Goal: Information Seeking & Learning: Learn about a topic

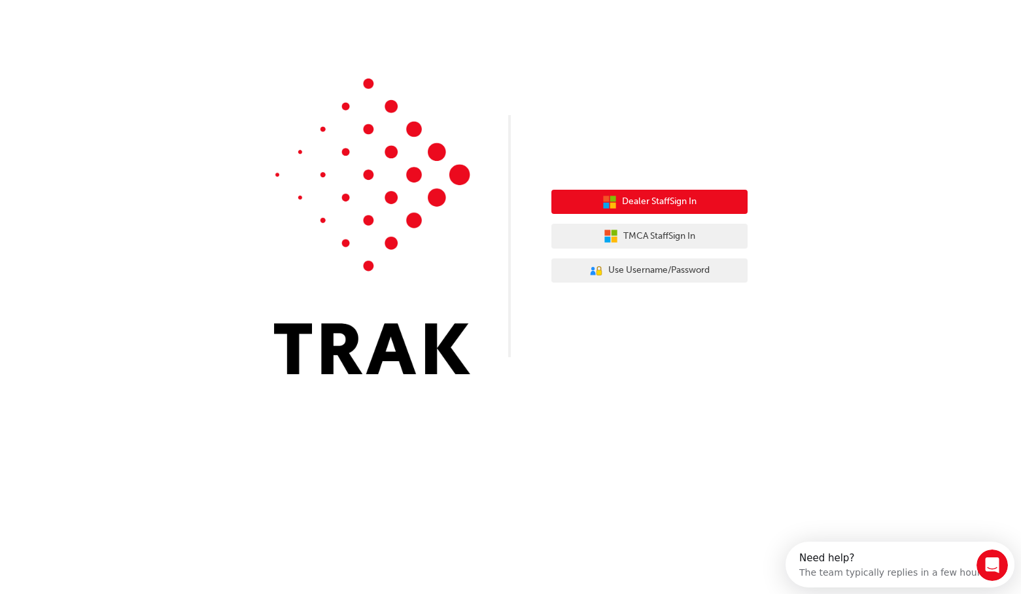
click at [639, 196] on span "Dealer Staff Sign In" at bounding box center [659, 201] width 75 height 15
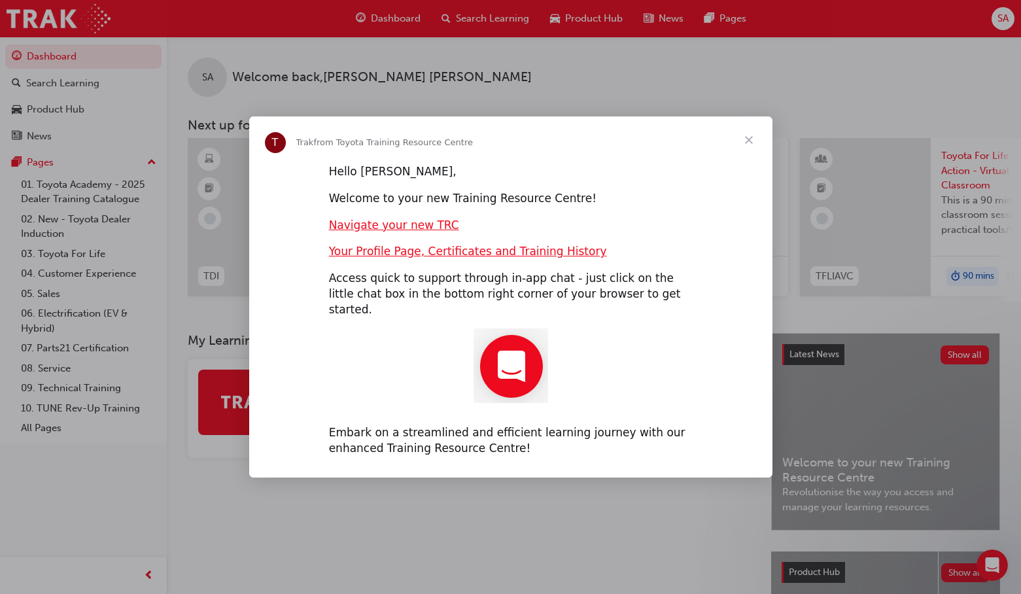
click at [743, 146] on span "Close" at bounding box center [748, 139] width 47 height 47
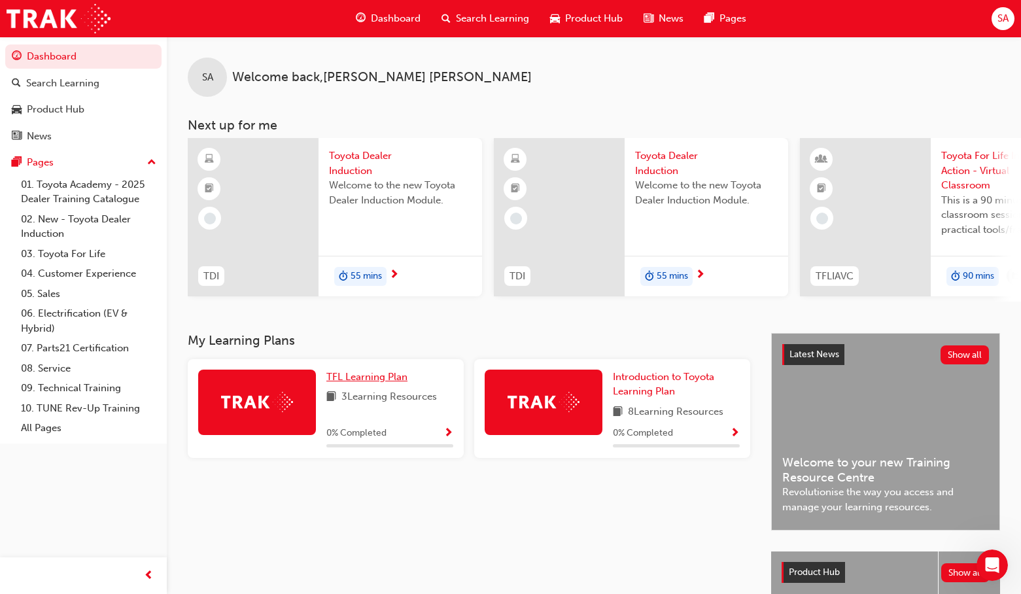
click at [368, 379] on span "TFL Learning Plan" at bounding box center [366, 377] width 81 height 12
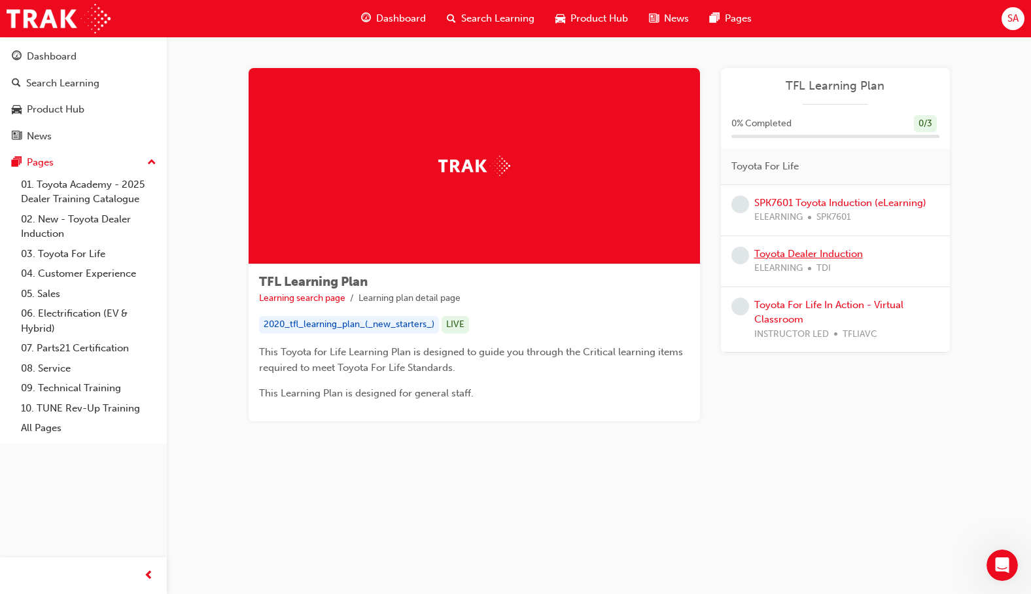
click at [808, 250] on link "Toyota Dealer Induction" at bounding box center [808, 254] width 109 height 12
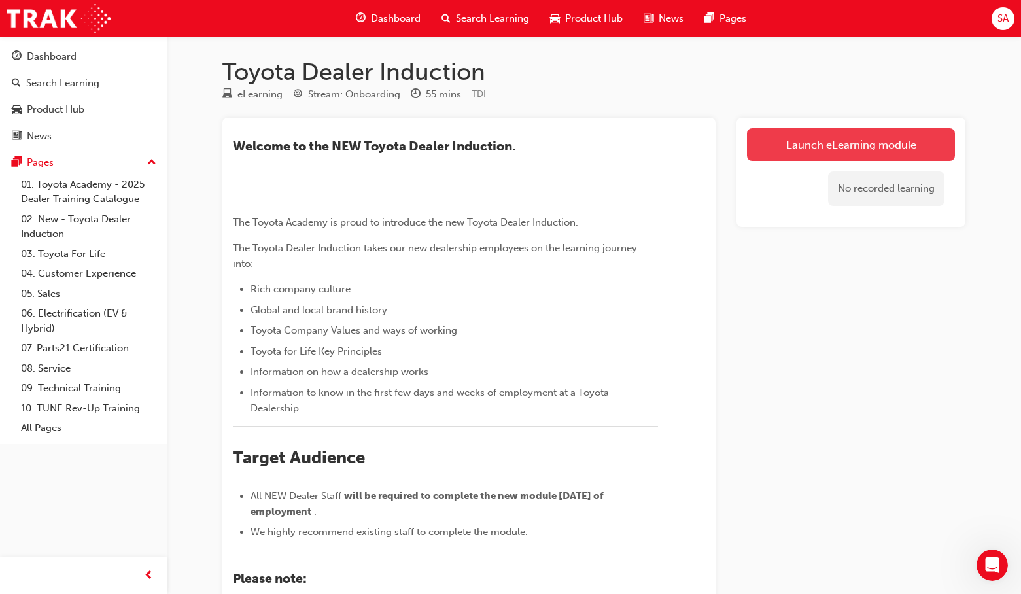
click at [810, 139] on link "Launch eLearning module" at bounding box center [851, 144] width 208 height 33
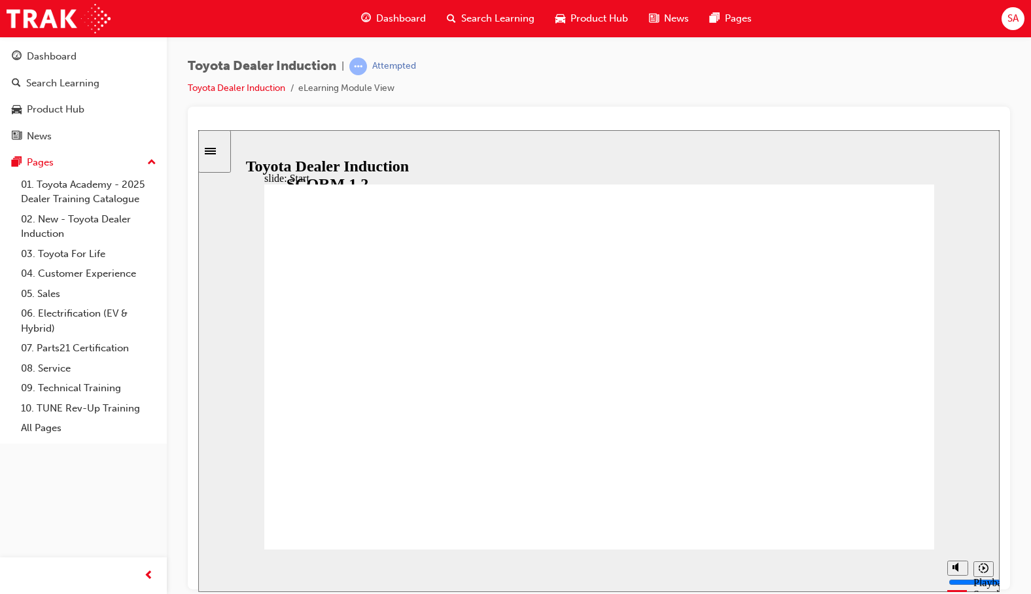
click at [217, 154] on div "Sidebar Toggle" at bounding box center [214, 151] width 22 height 10
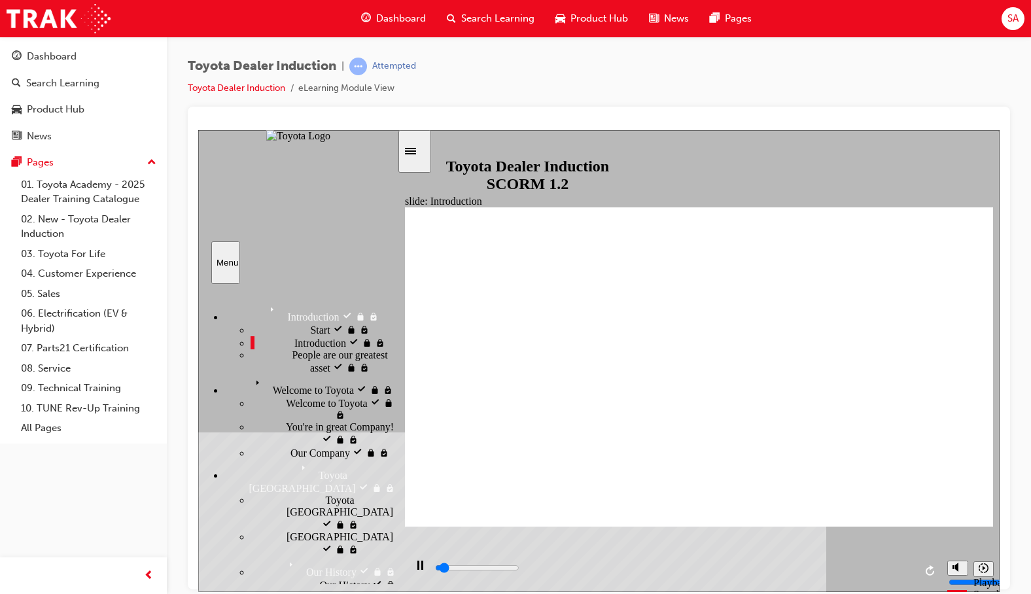
click at [300, 372] on span "People are our greatest asset" at bounding box center [344, 361] width 105 height 24
click at [299, 385] on span "Welcome to Toyota" at bounding box center [290, 379] width 81 height 12
click at [305, 407] on span "Welcome to Toyota" at bounding box center [326, 402] width 81 height 12
click at [315, 421] on span "You're in great Company!" at bounding box center [340, 427] width 108 height 12
click at [309, 445] on div "Our Company Our Company" at bounding box center [323, 451] width 147 height 13
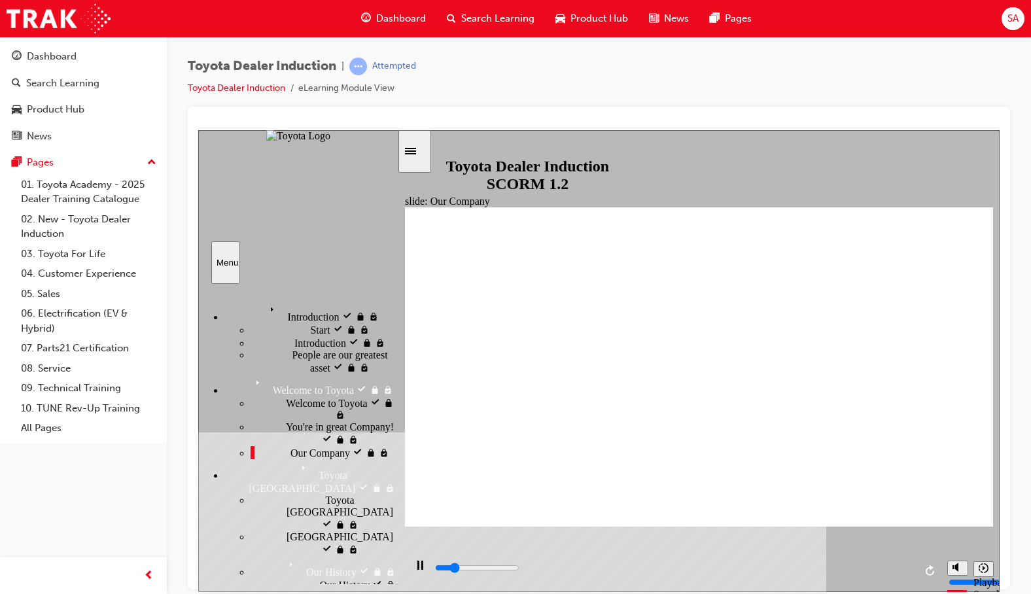
click at [265, 303] on icon "Menu" at bounding box center [275, 310] width 20 height 20
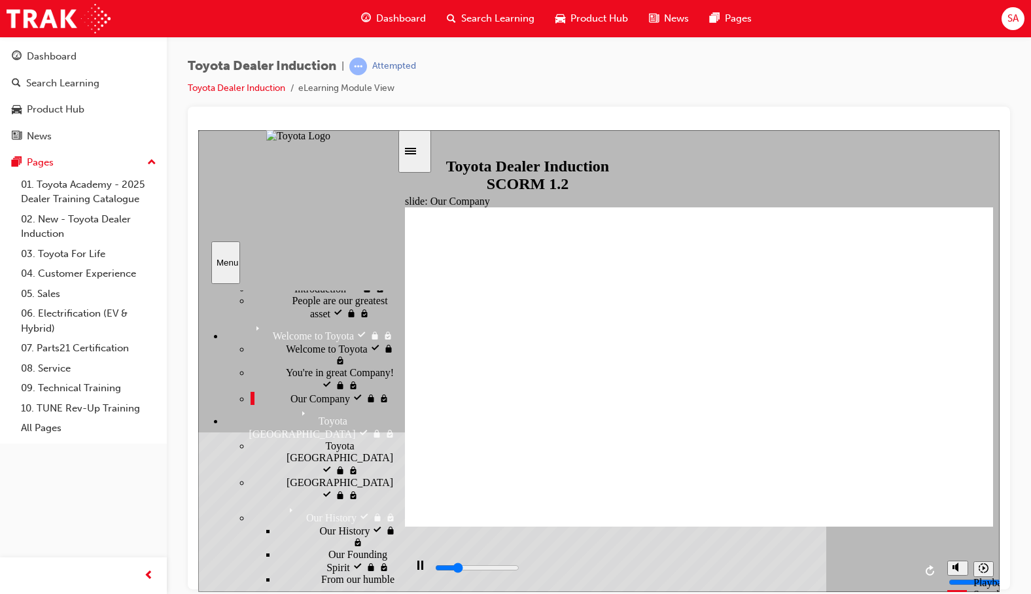
scroll to position [131, 0]
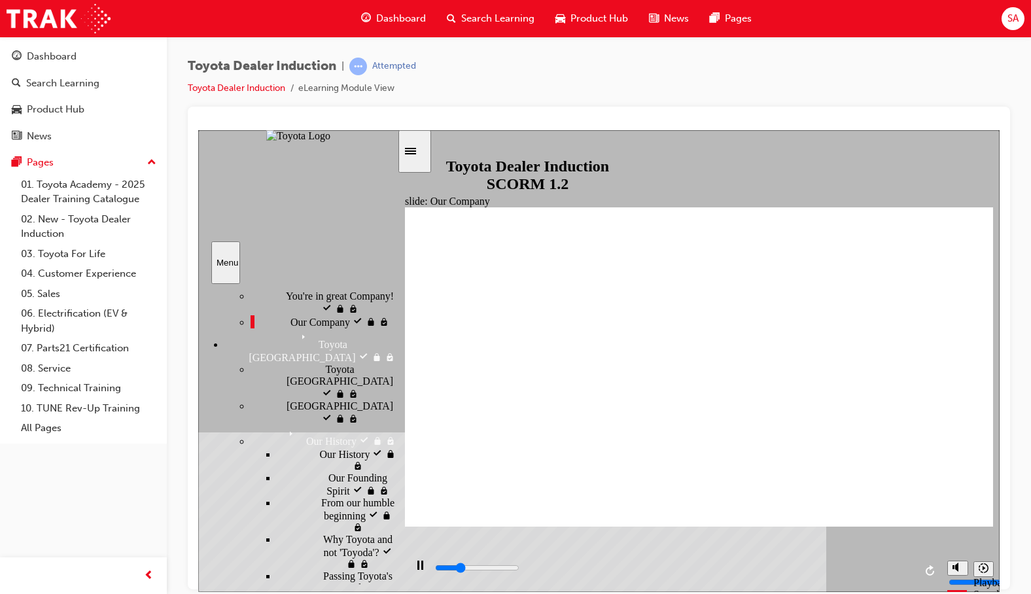
click at [325, 387] on span "Toyota [GEOGRAPHIC_DATA]" at bounding box center [378, 375] width 107 height 24
click at [273, 400] on div "[GEOGRAPHIC_DATA] [GEOGRAPHIC_DATA]" at bounding box center [323, 412] width 147 height 25
click at [320, 452] on span "Our History" at bounding box center [345, 453] width 50 height 12
click at [328, 478] on span "Our Founding Spirit" at bounding box center [362, 484] width 69 height 24
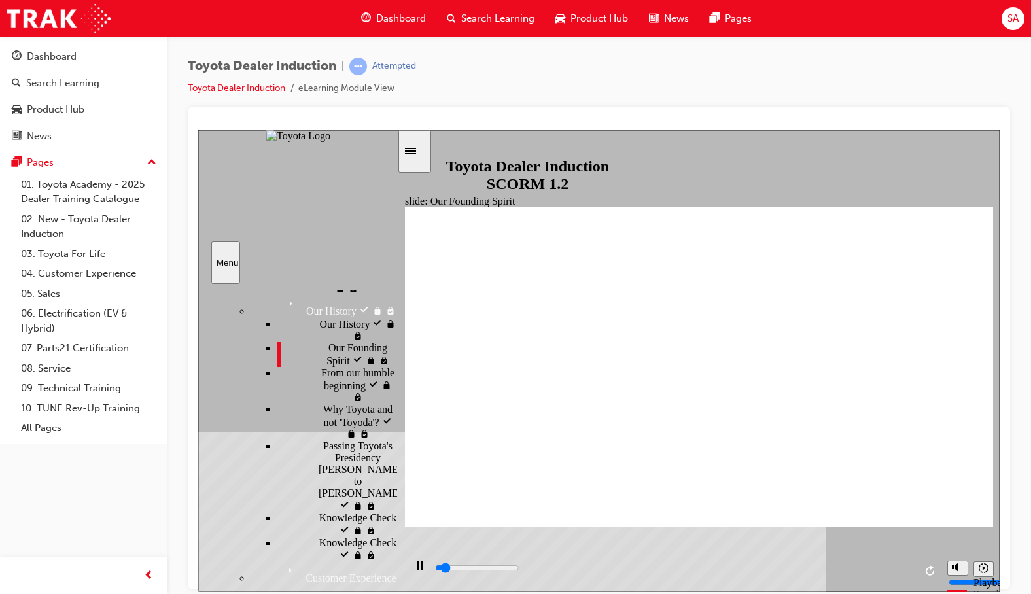
scroll to position [262, 0]
click at [312, 390] on div "From our humble beginning From our humble beginning" at bounding box center [337, 384] width 120 height 37
click at [314, 418] on div "Why Toyota and not 'Toyoda'? Why Toyota and not 'Toyoda'?" at bounding box center [337, 420] width 120 height 37
click at [323, 441] on span "Passing Toyota's Presidency [PERSON_NAME] to [PERSON_NAME]" at bounding box center [364, 468] width 83 height 59
click at [319, 511] on span "Knowledge Check" at bounding box center [358, 517] width 78 height 12
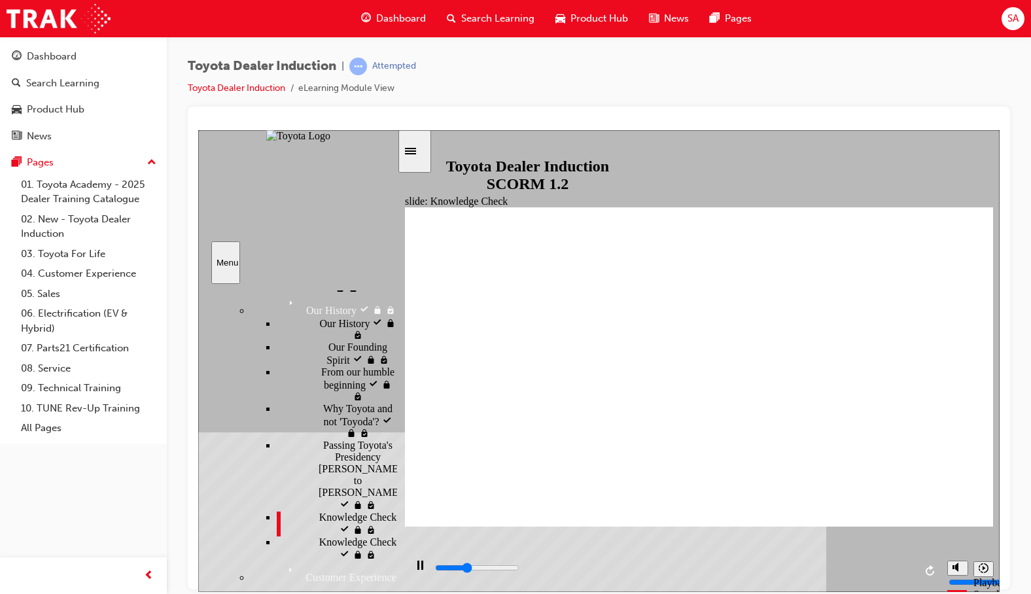
type input "1900"
radio input "true"
type input "5000"
radio input "true"
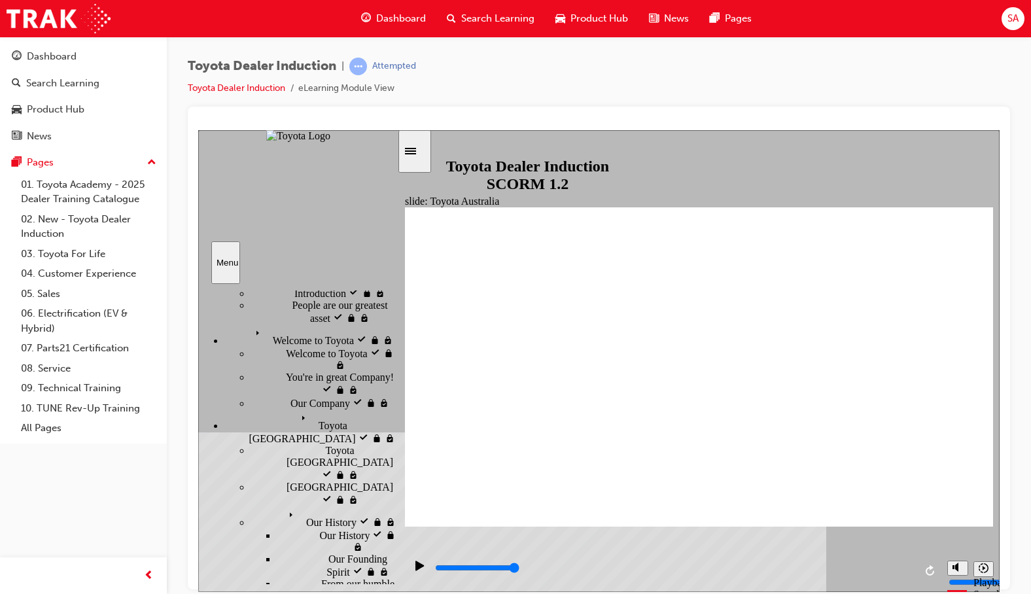
scroll to position [65, 0]
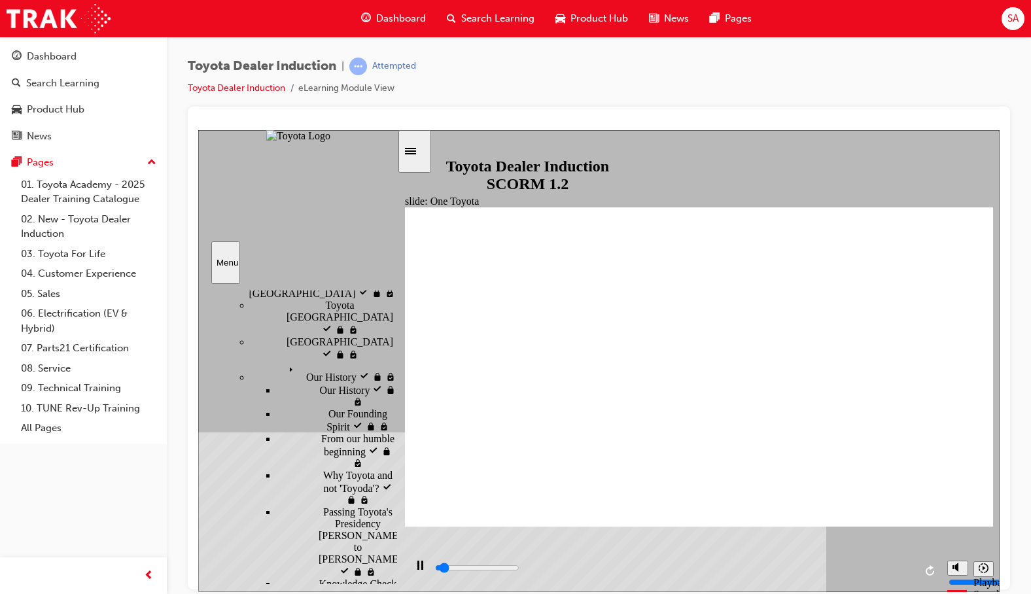
scroll to position [196, 0]
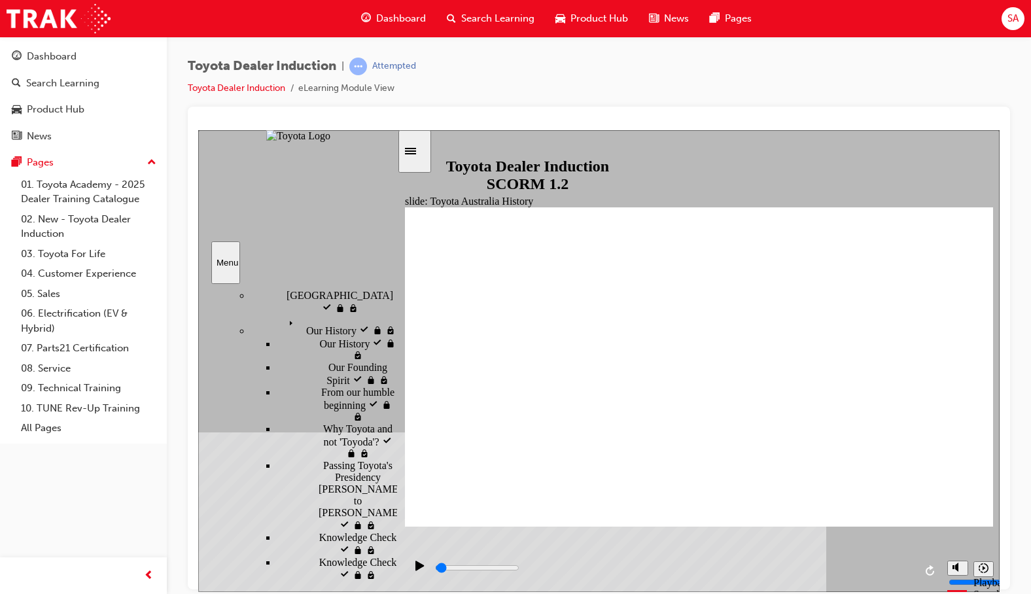
scroll to position [262, 0]
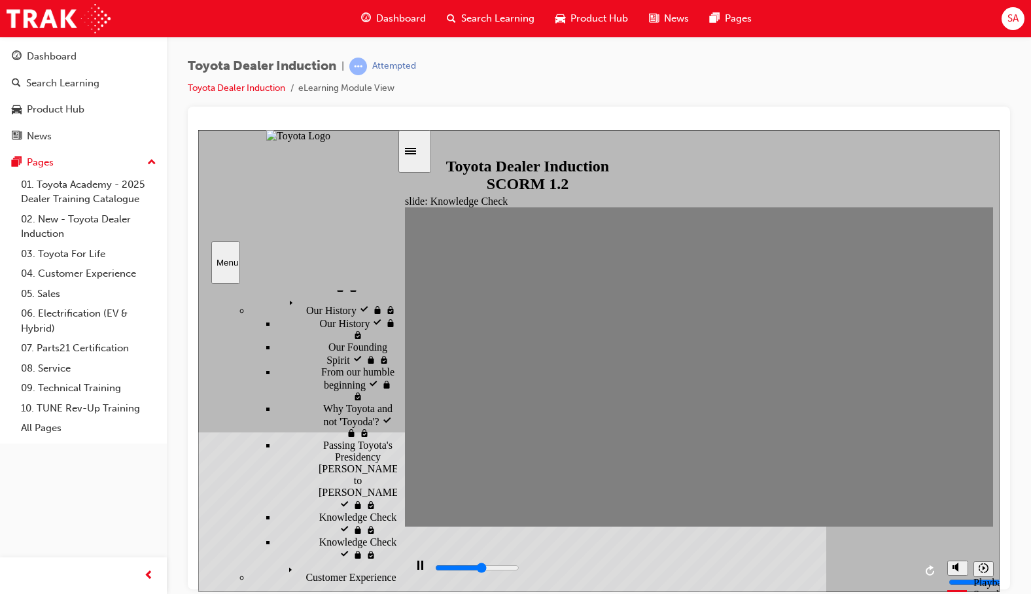
type input "2800"
radio input "true"
type input "1900"
radio input "true"
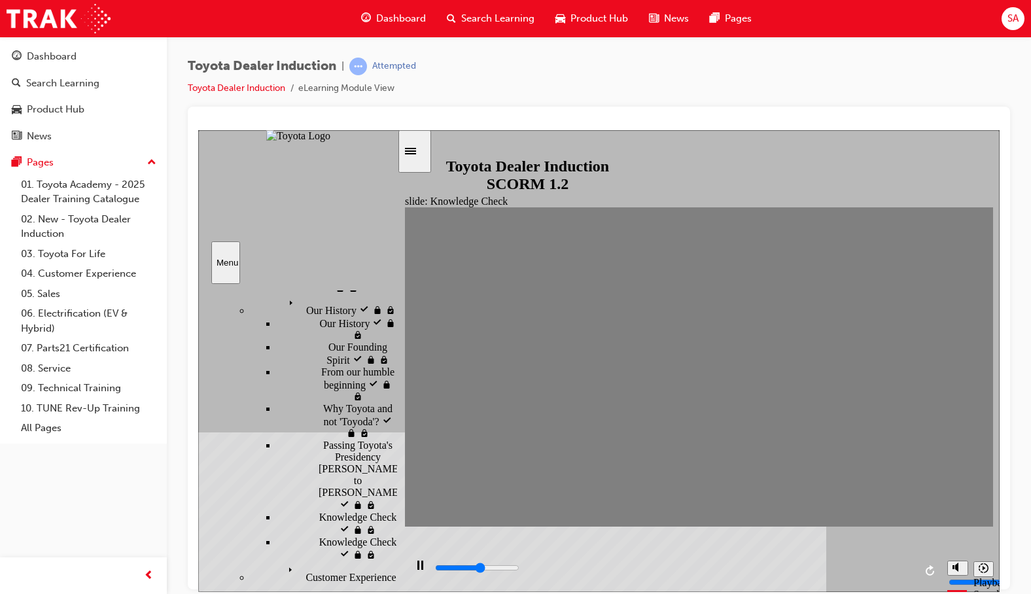
type input "2200"
radio input "true"
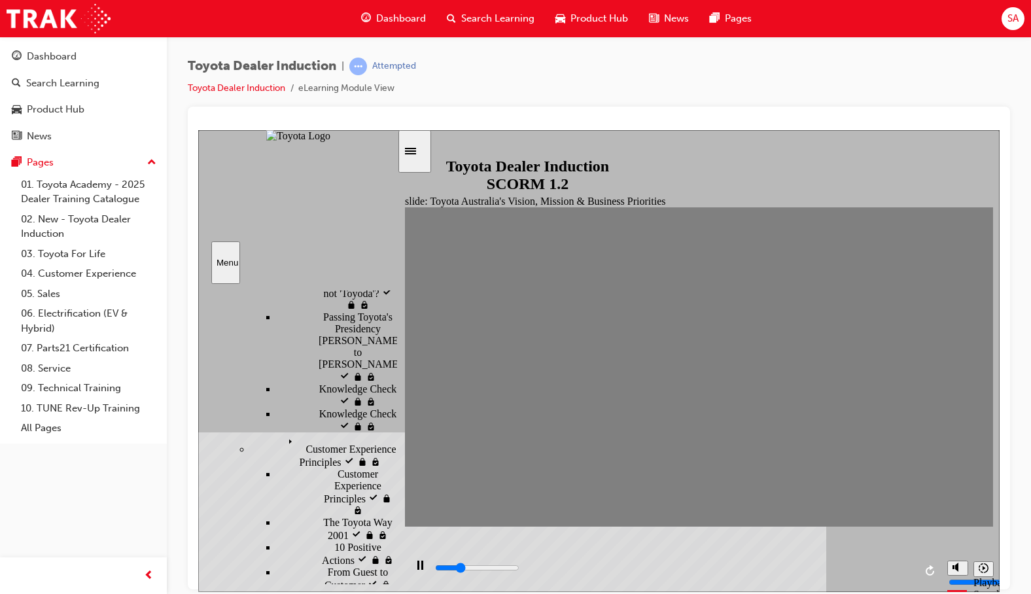
scroll to position [392, 0]
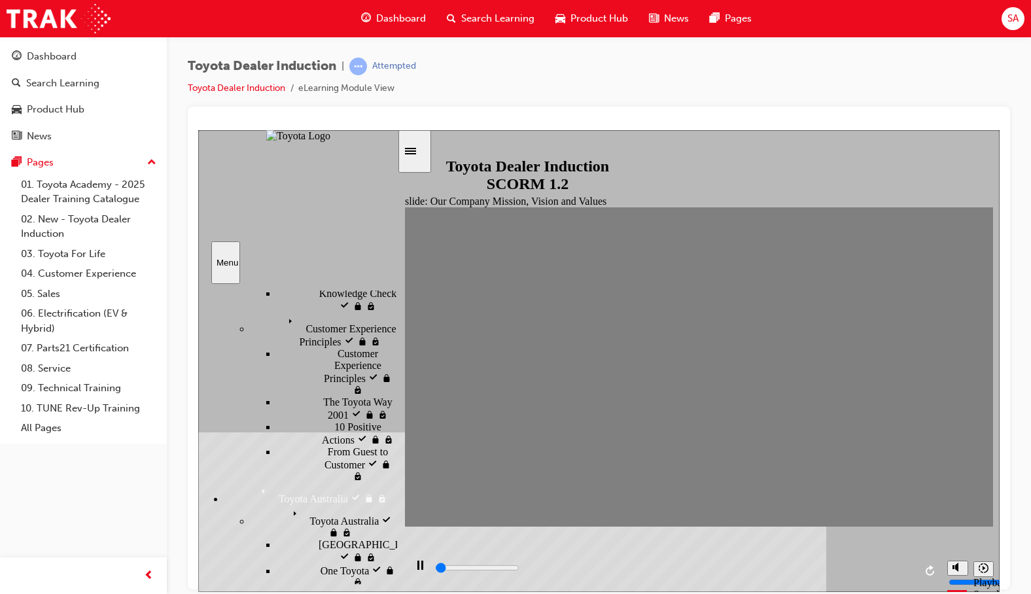
scroll to position [523, 0]
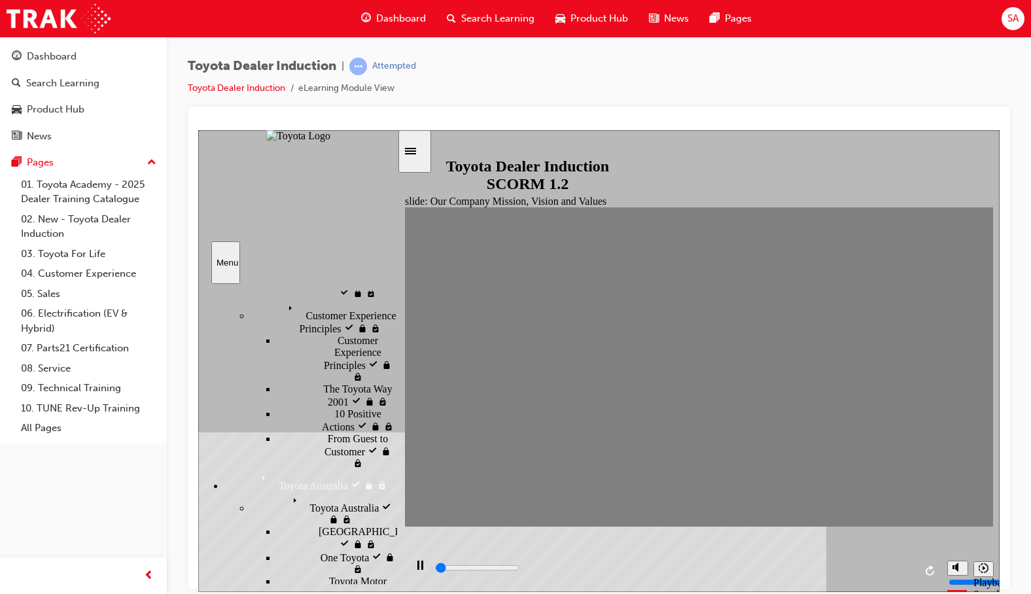
type input "2700"
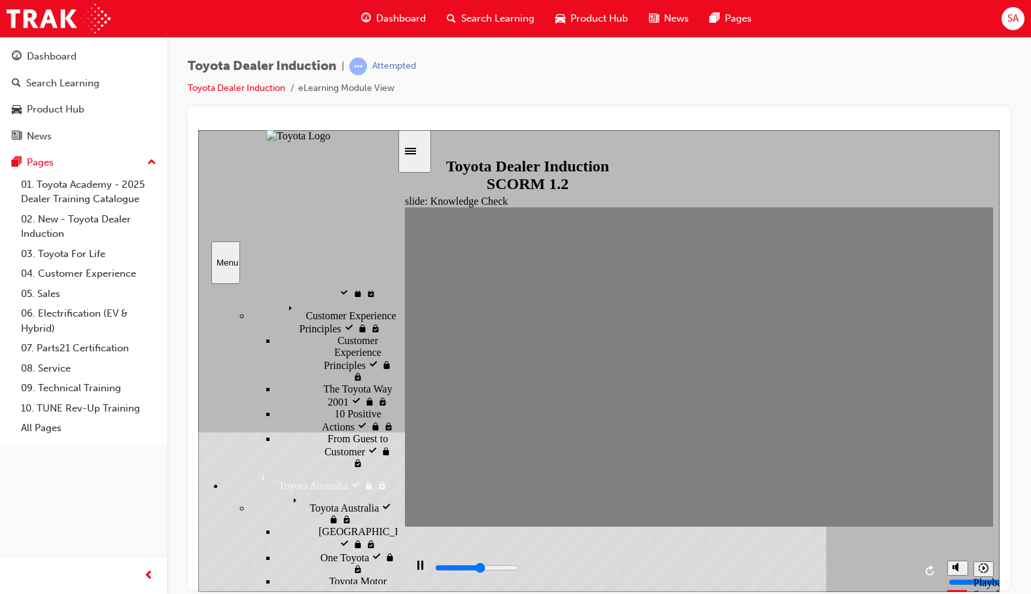
type input "Happiness"
type input "4400"
type input "Happiness"
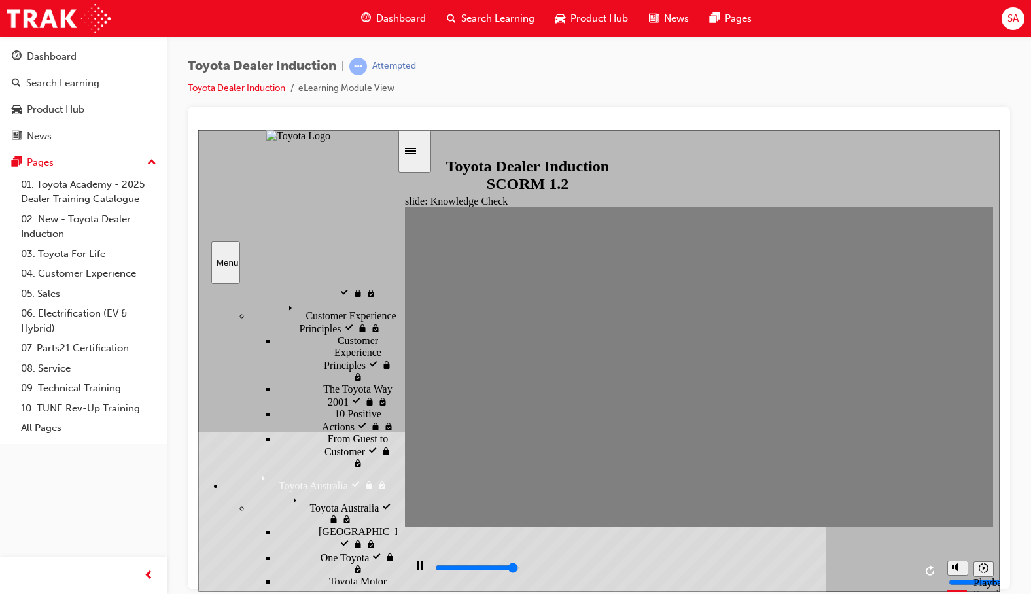
type input "5000"
type input "Happiness"
type input "2000"
type input "moved"
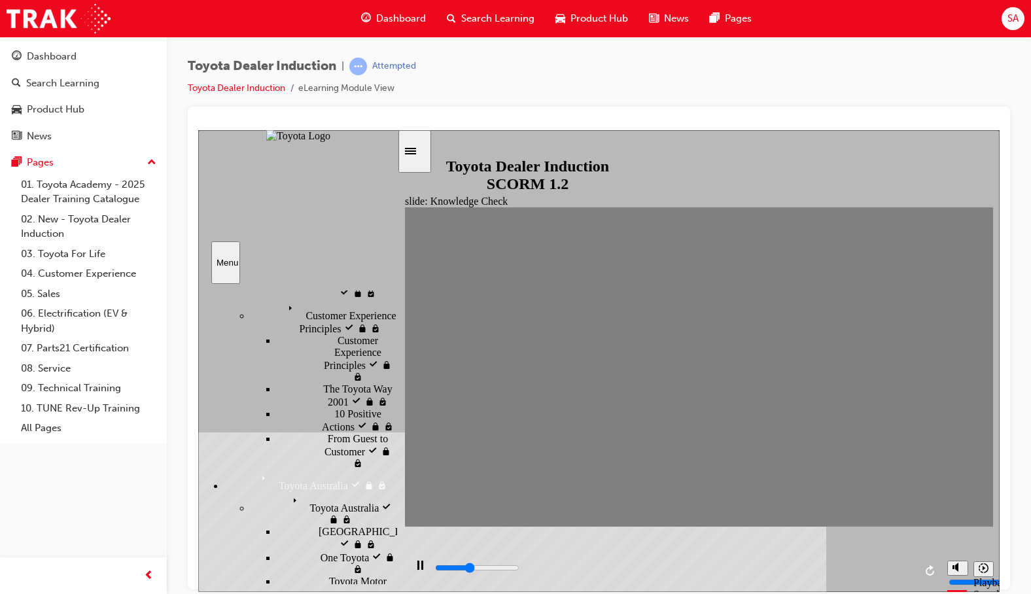
type input "moved"
type input "3200"
type input "moved"
type input "3700"
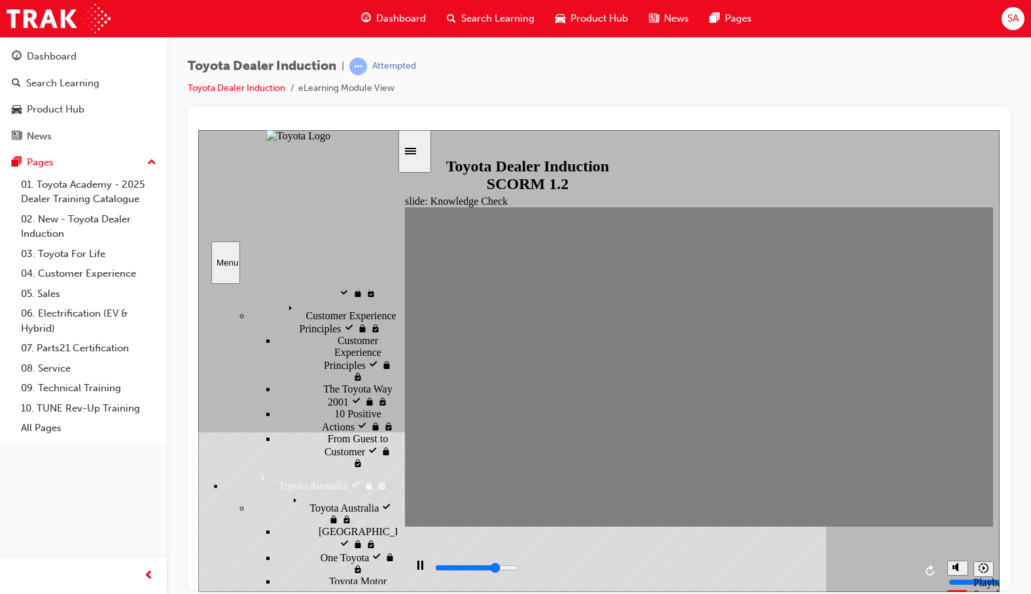
type input "moved"
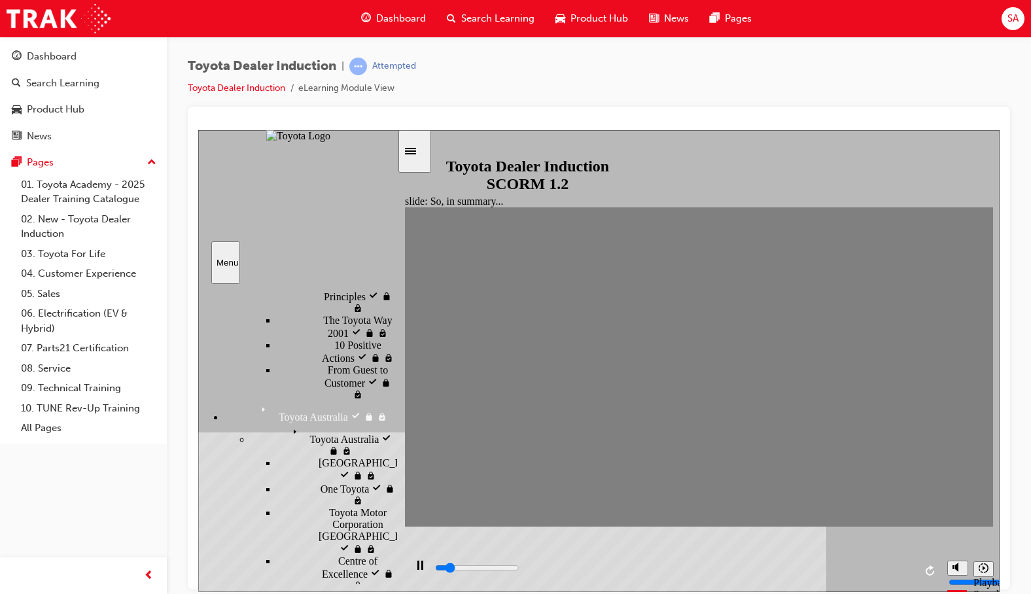
scroll to position [654, 0]
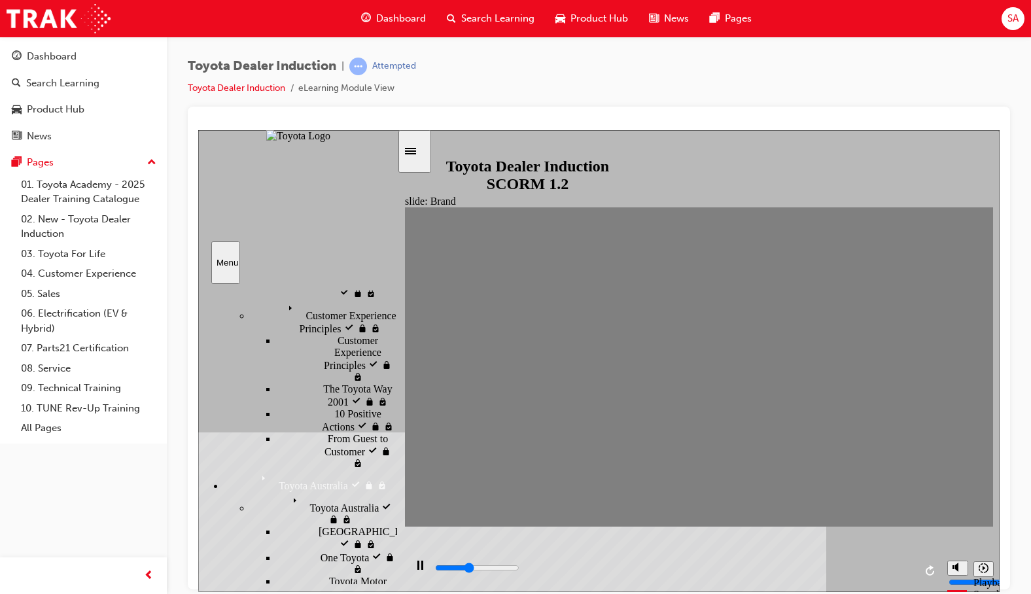
scroll to position [392, 0]
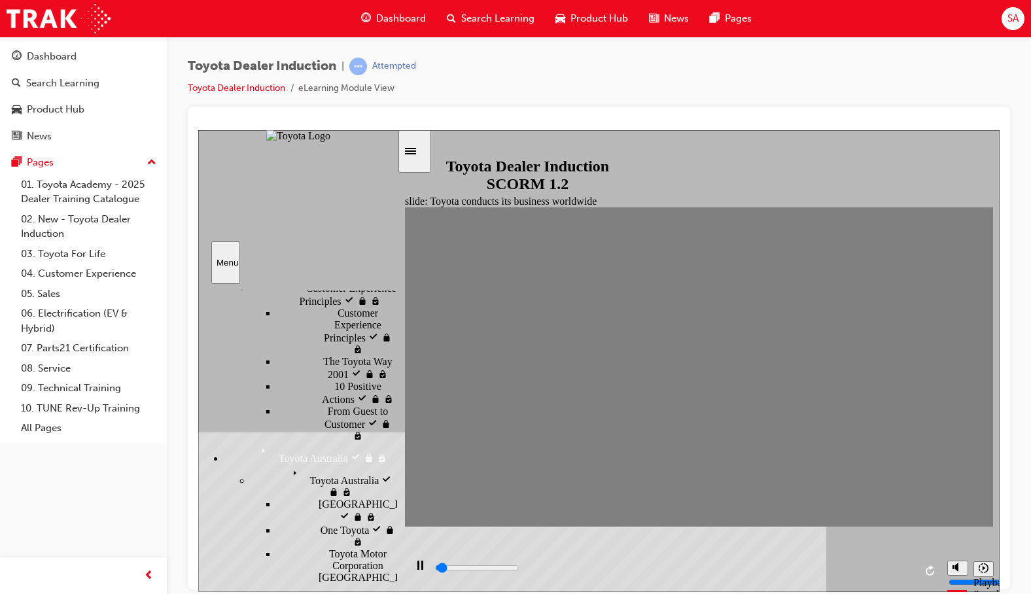
scroll to position [589, 0]
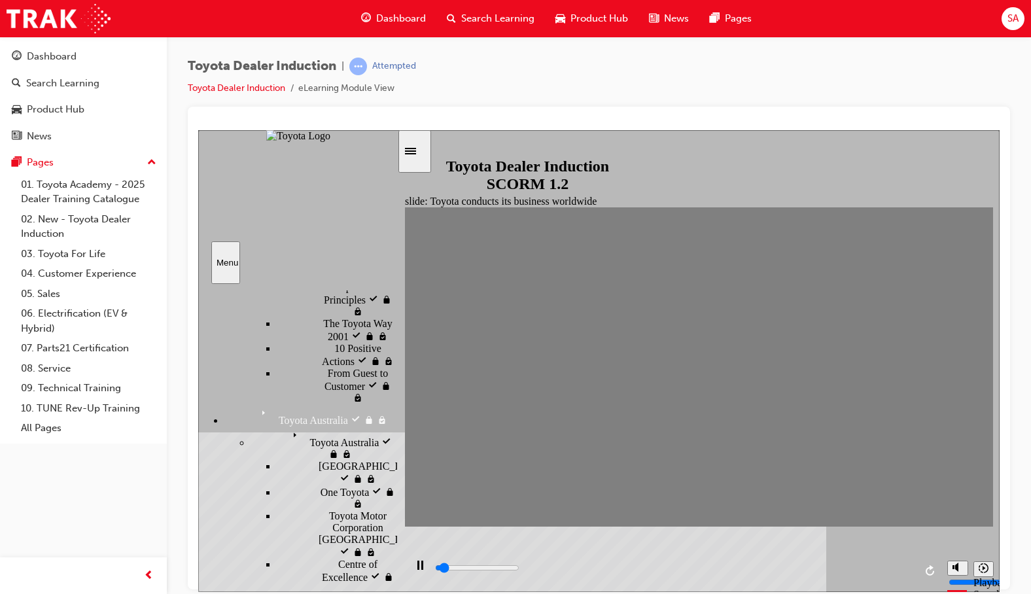
type input "1900"
radio input "true"
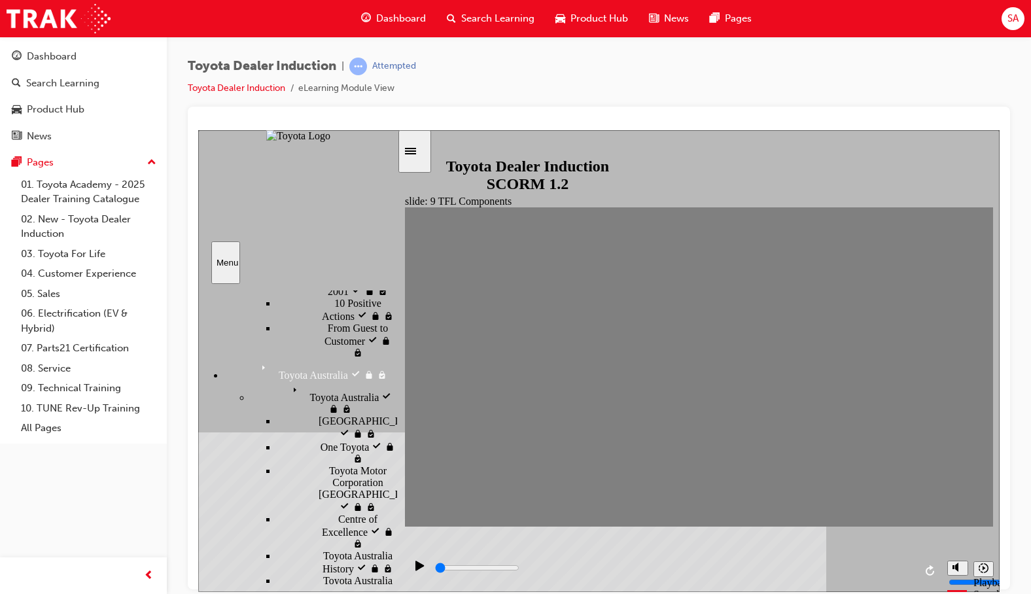
scroll to position [654, 0]
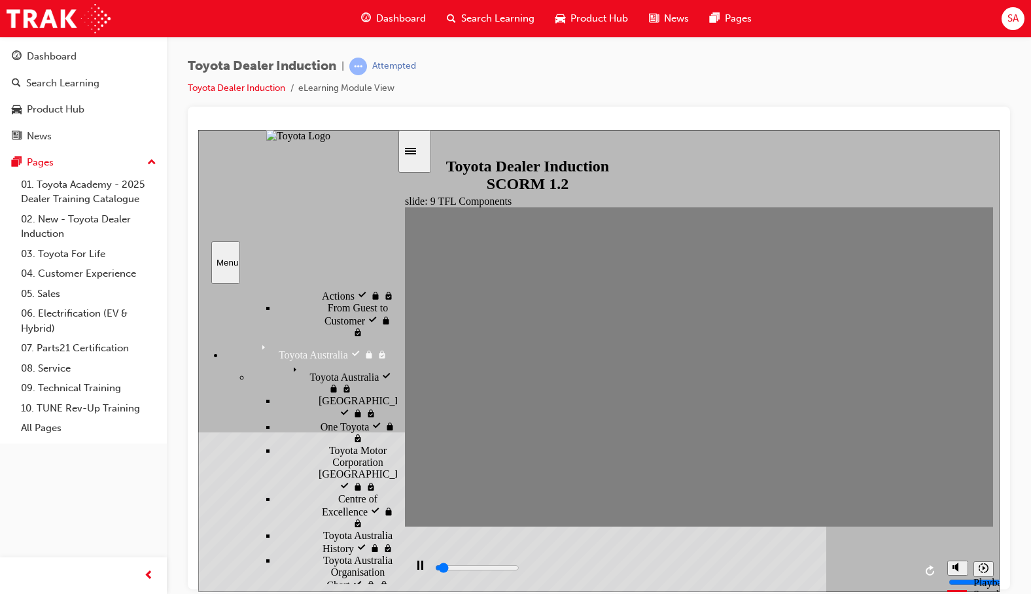
type input "2700"
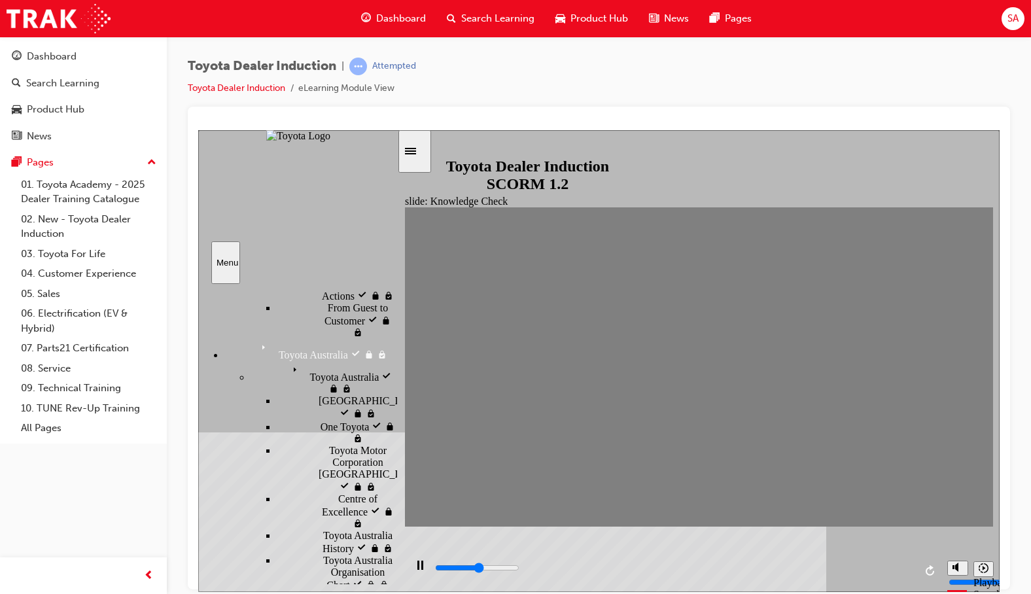
radio input "true"
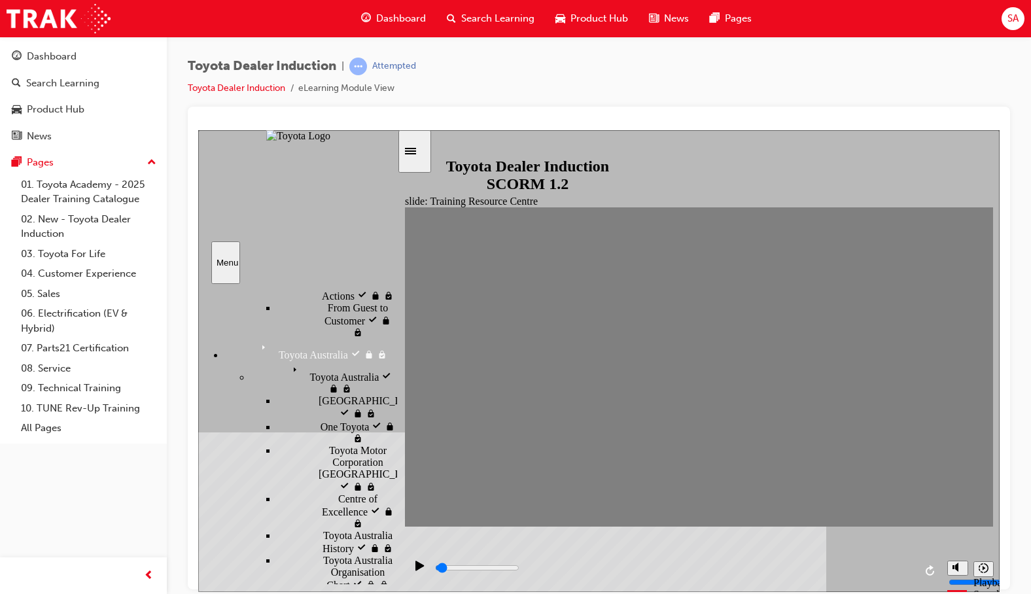
type input "1800"
radio input "true"
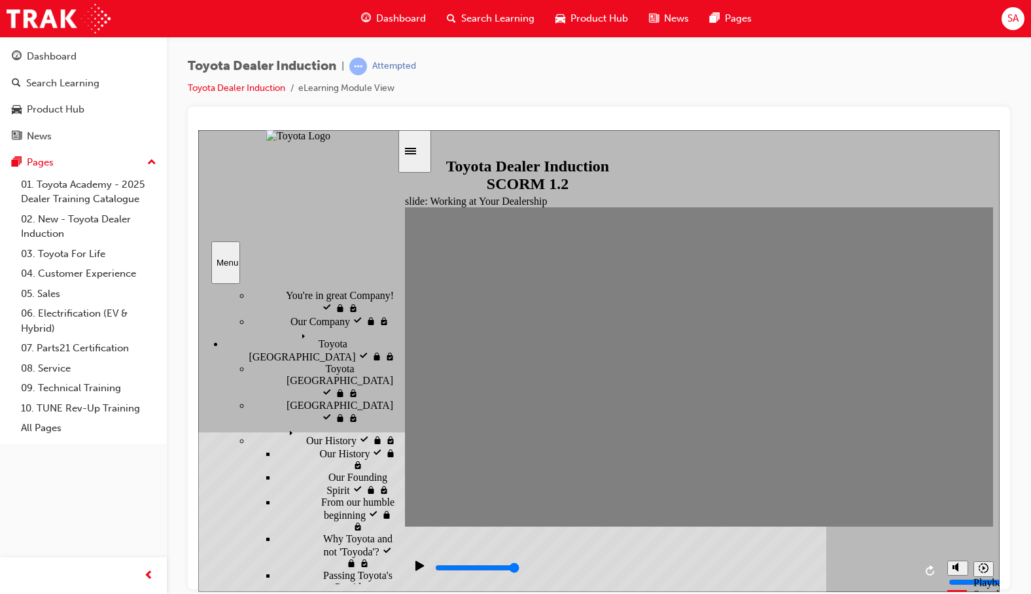
scroll to position [131, 0]
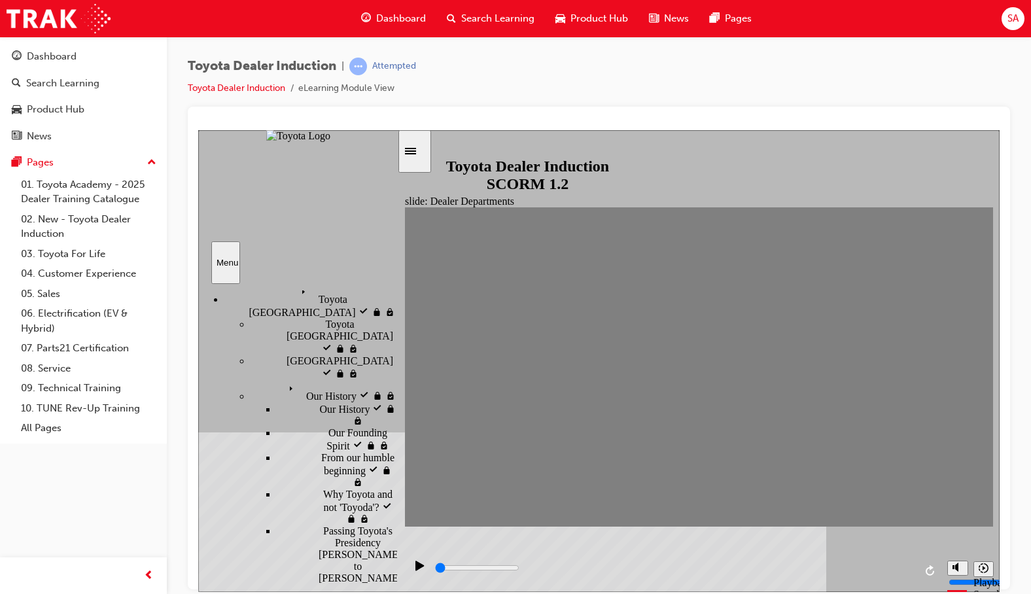
scroll to position [196, 0]
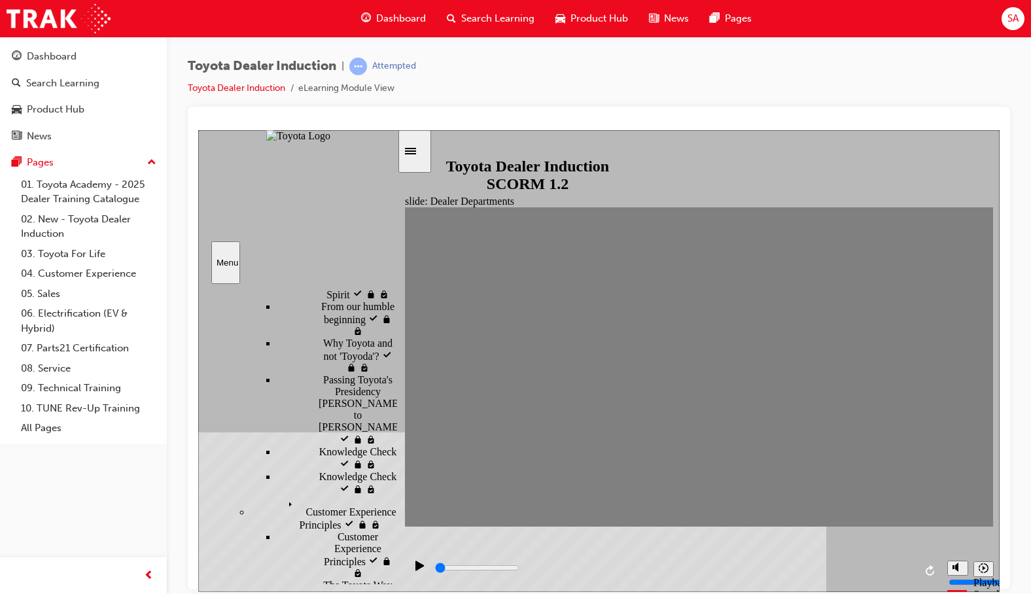
type input "5000"
radio input "true"
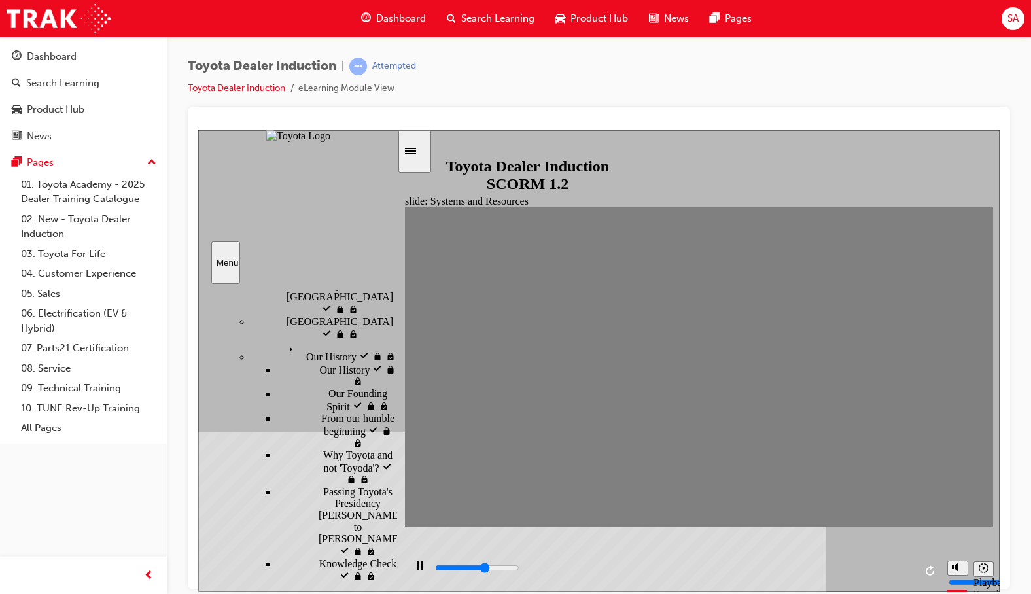
scroll to position [131, 0]
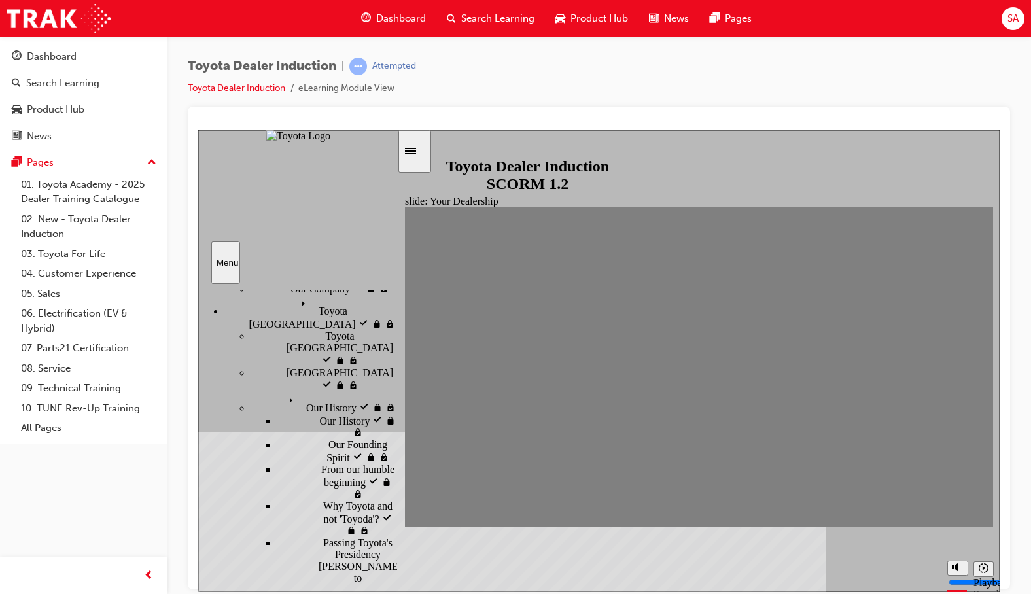
scroll to position [196, 0]
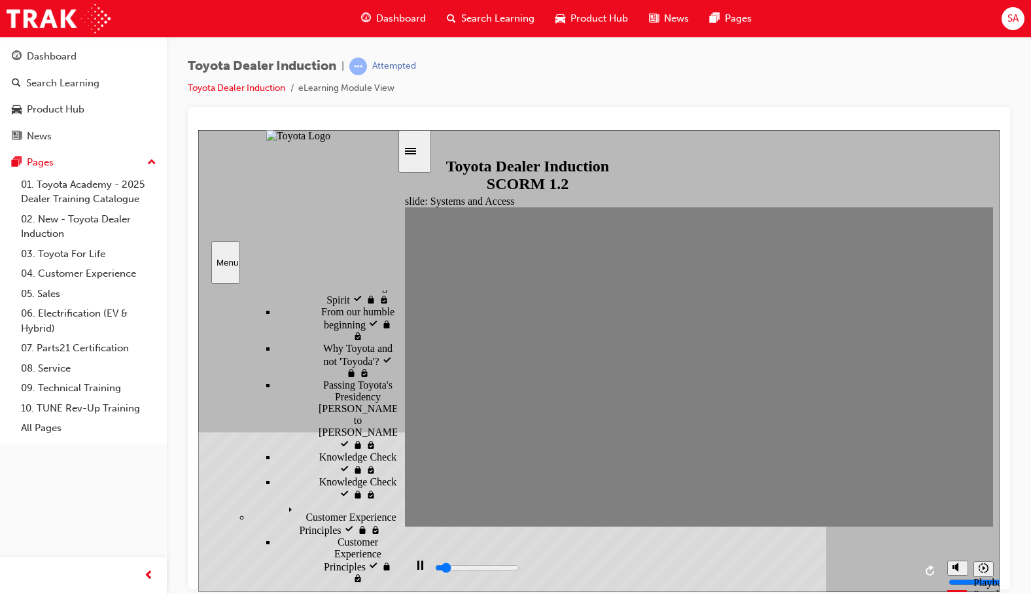
scroll to position [327, 0]
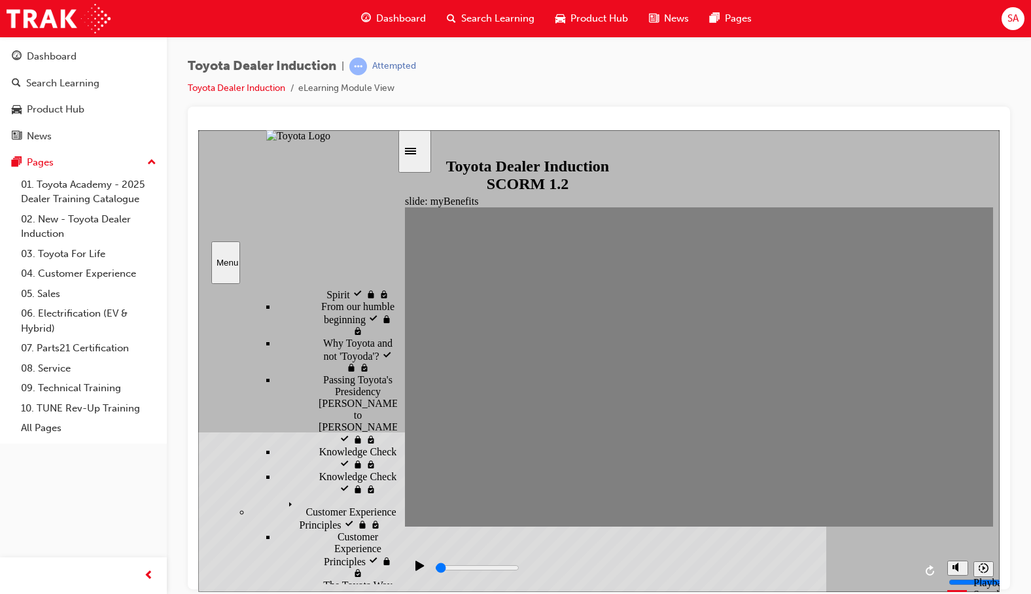
type input "3300"
type input "Toyota engage app"
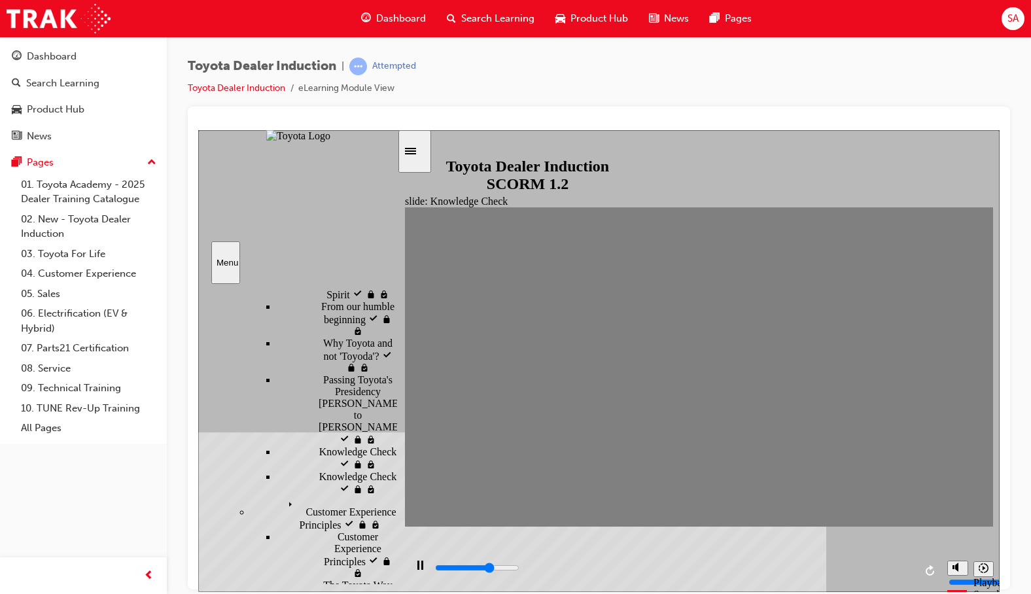
type input "Toyota engage app"
type input "4900"
type input "Toyota engage app"
type input "0"
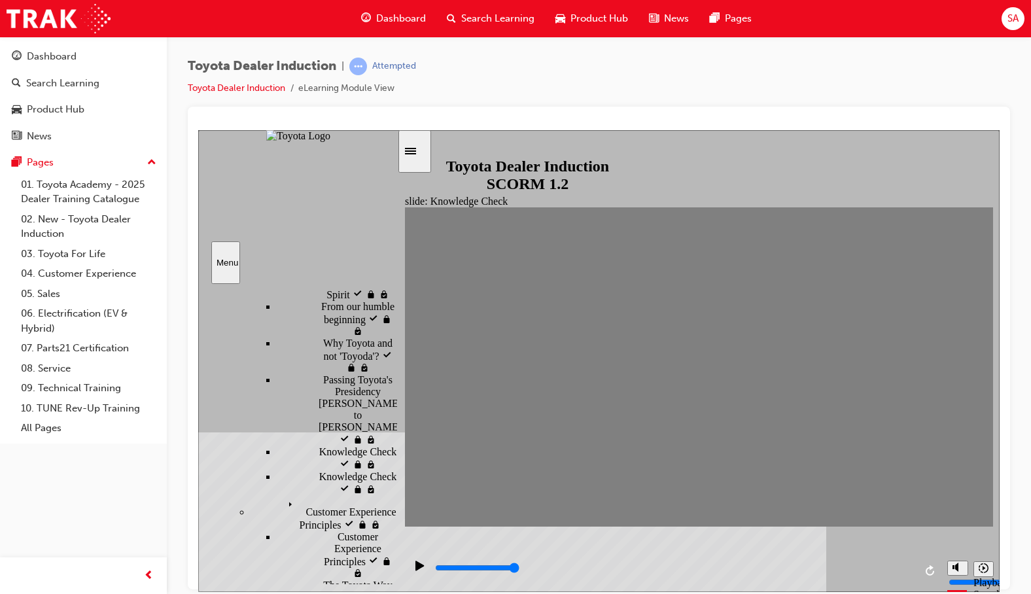
type input "Toyota engage app"
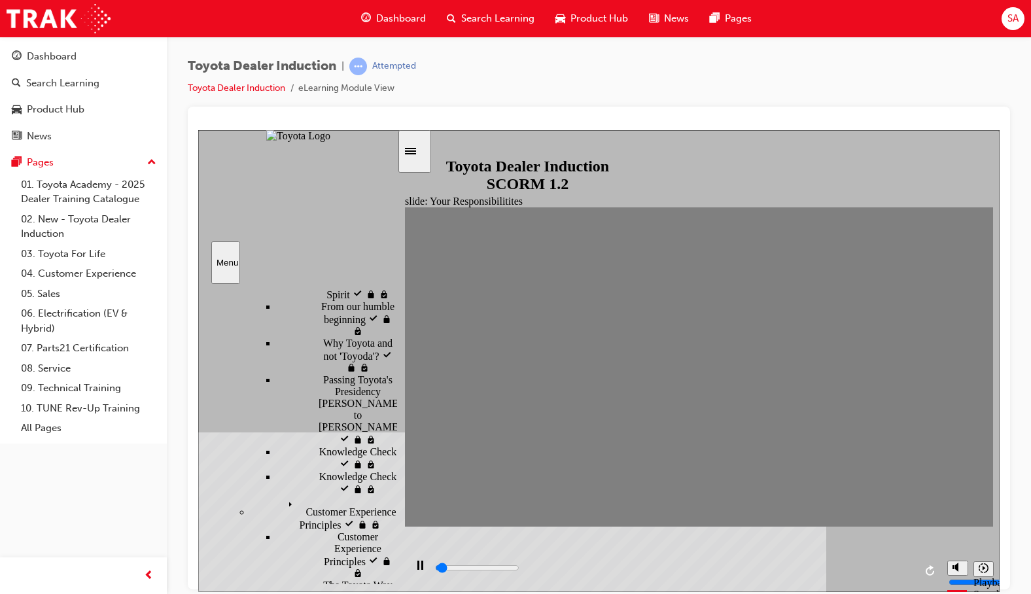
scroll to position [392, 0]
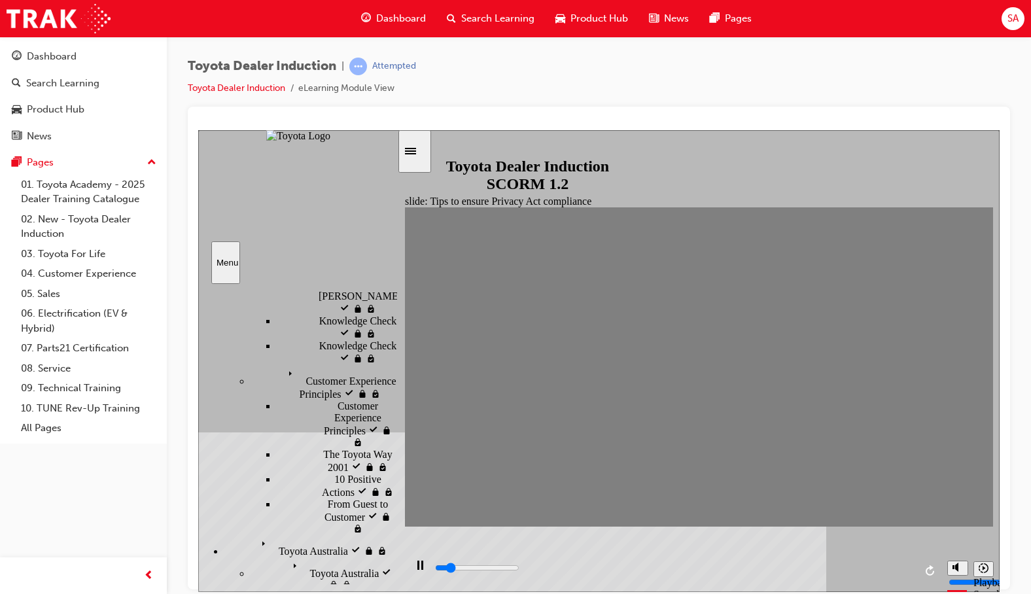
type input "3400"
checkbox input "true"
type input "3800"
checkbox input "true"
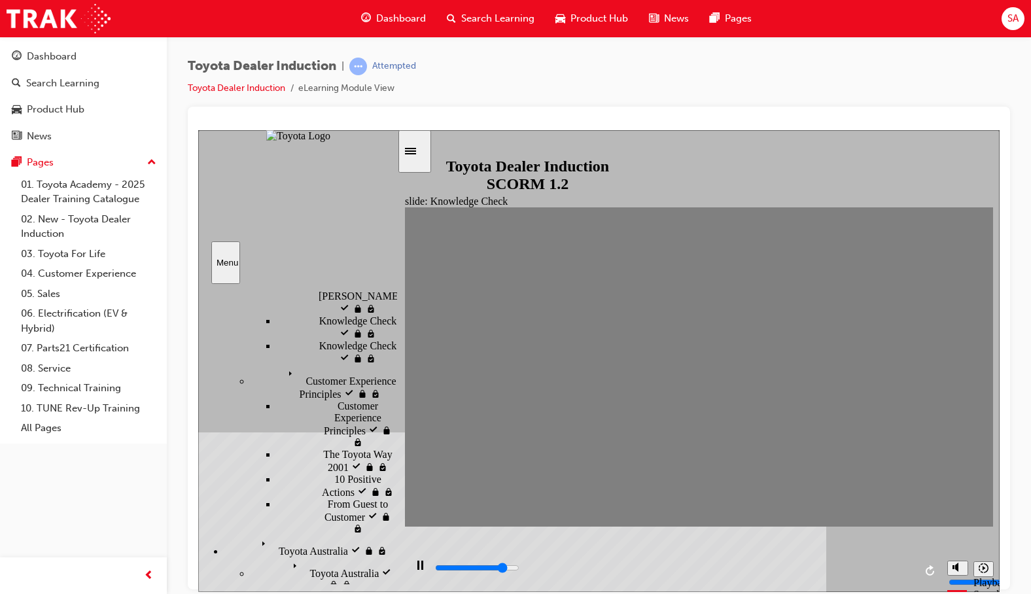
type input "4300"
checkbox input "true"
type input "4800"
checkbox input "true"
type input "5000"
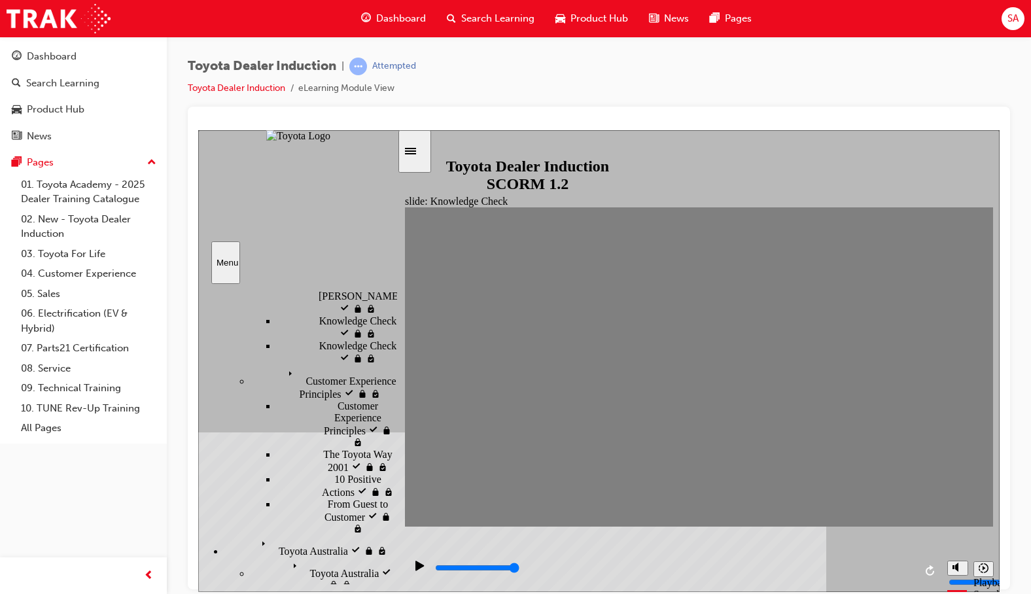
drag, startPoint x: 627, startPoint y: 440, endPoint x: 628, endPoint y: 453, distance: 13.8
checkbox input "true"
type input "2700"
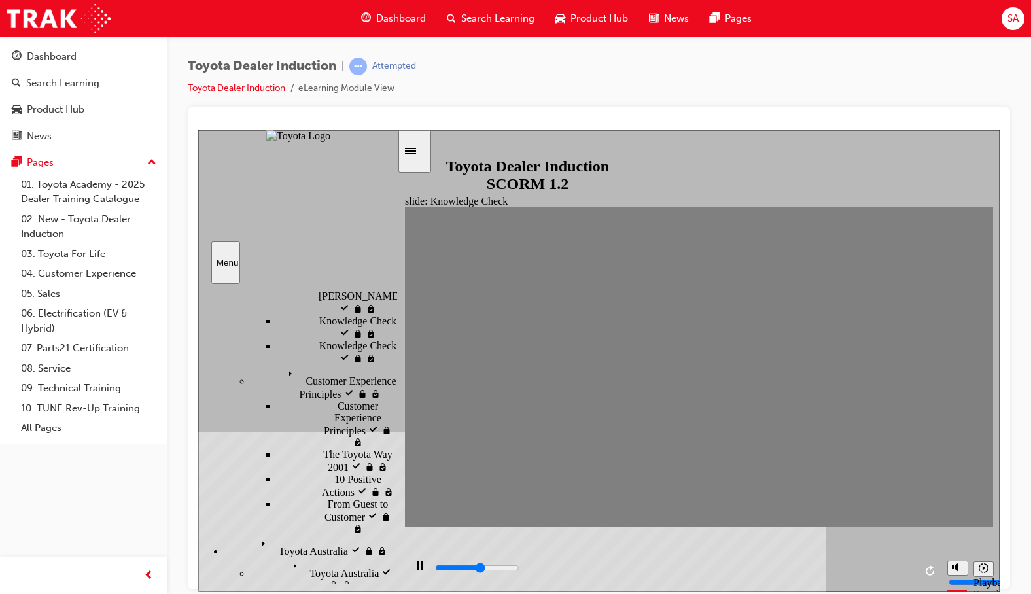
radio input "true"
type input "2600"
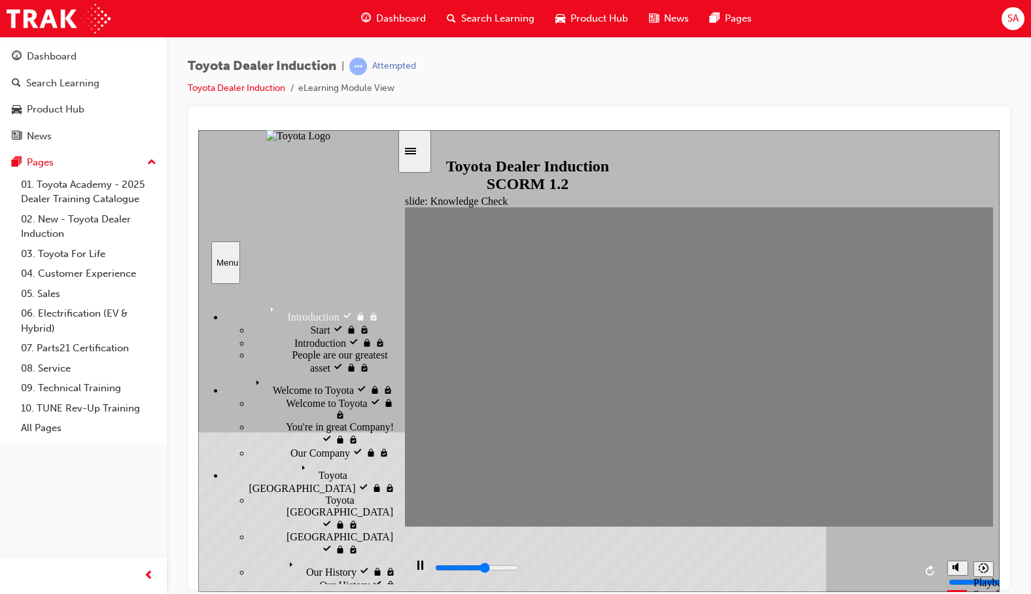
scroll to position [458, 0]
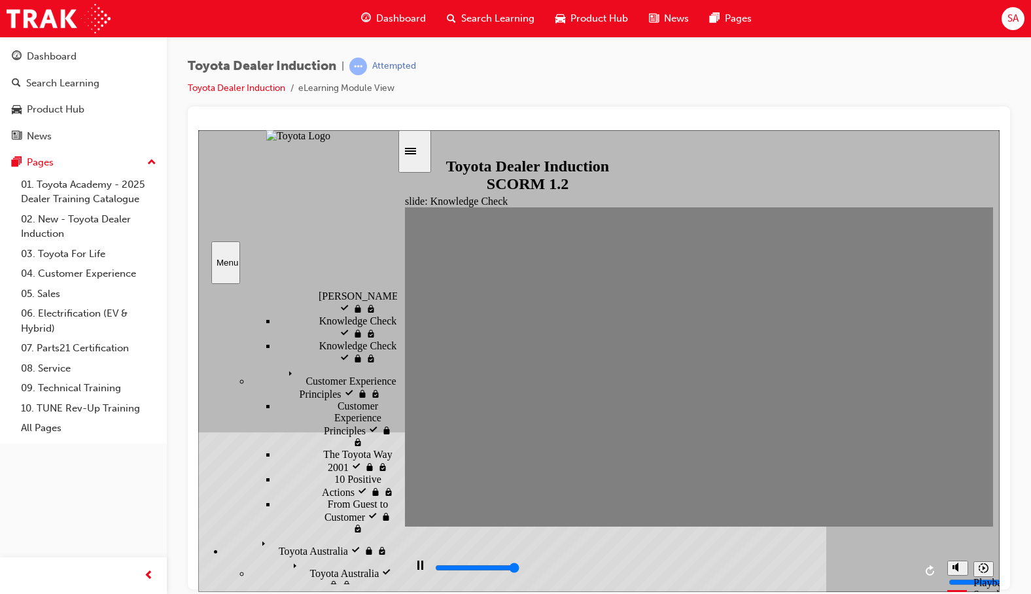
type input "5000"
checkbox input "true"
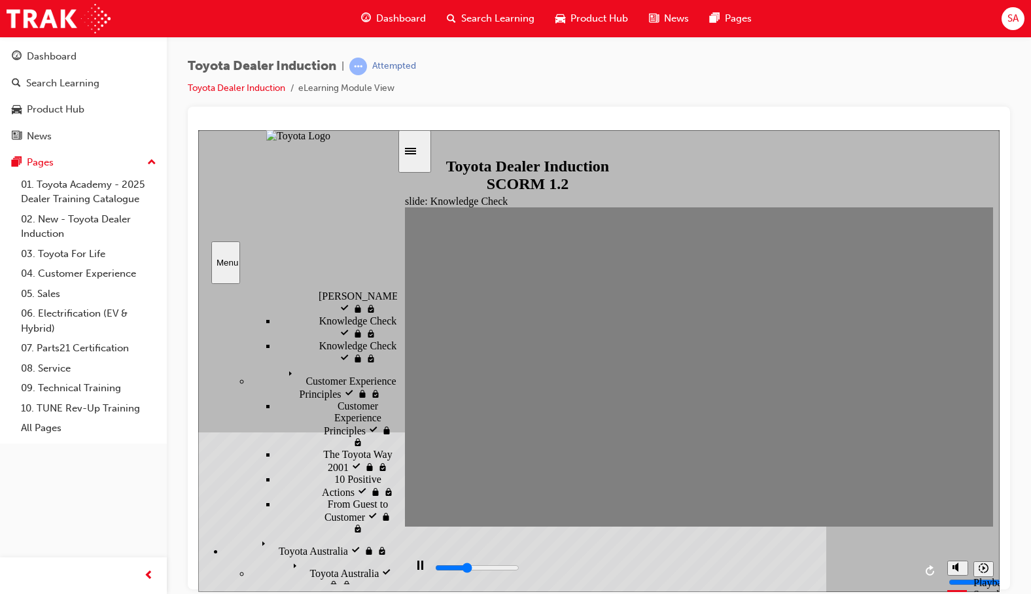
type input "1800"
checkbox input "true"
type input "2200"
checkbox input "true"
type input "2600"
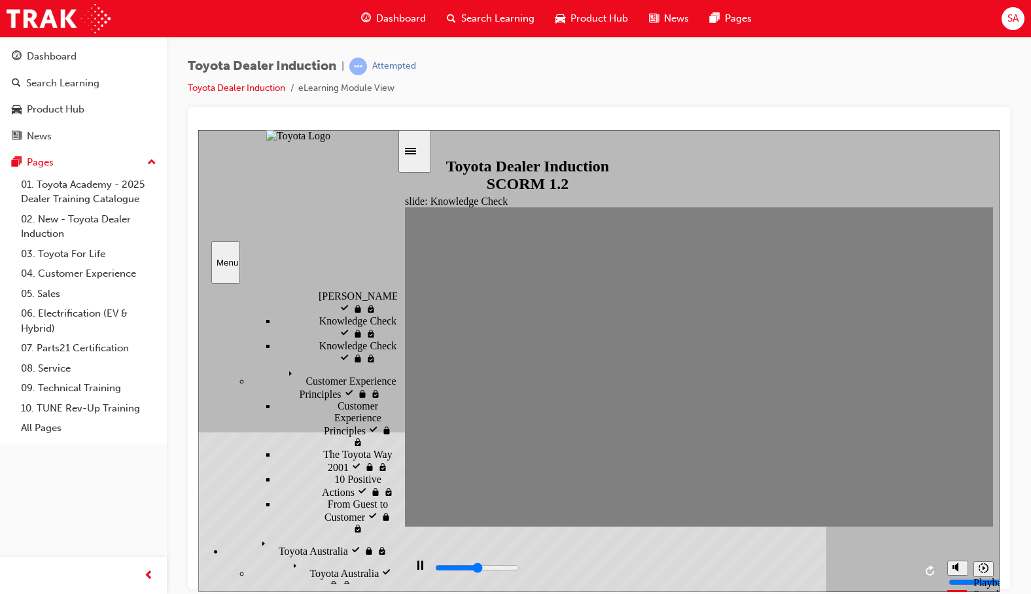
checkbox input "true"
type input "3000"
checkbox input "true"
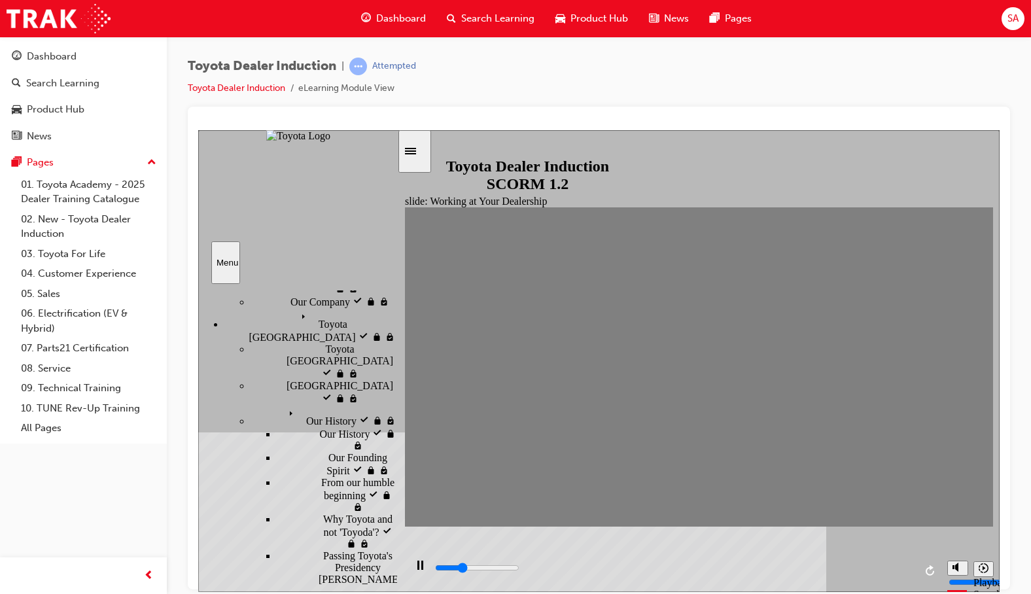
scroll to position [152, 0]
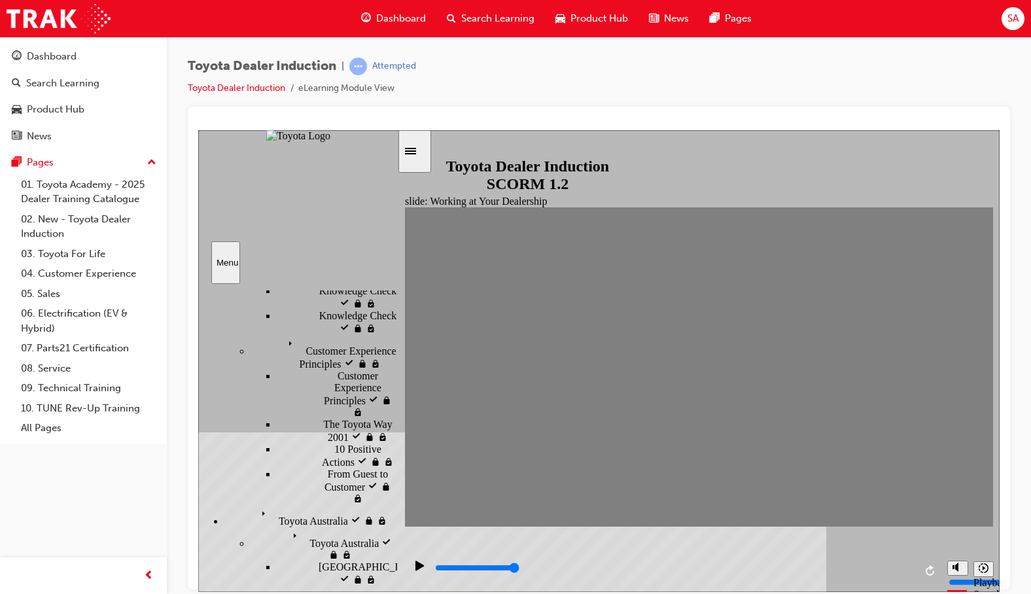
scroll to position [489, 0]
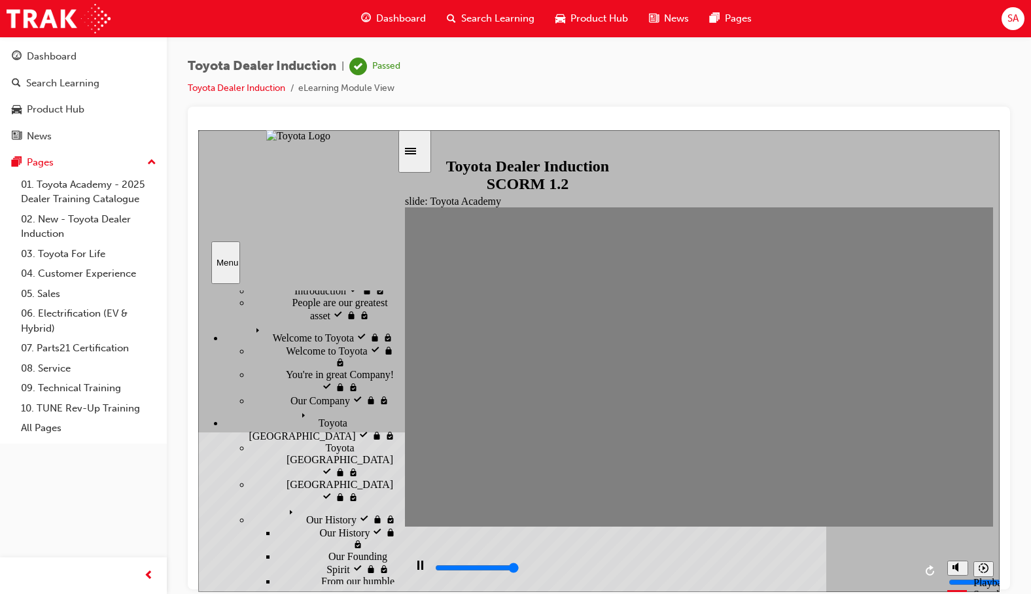
type input "9900"
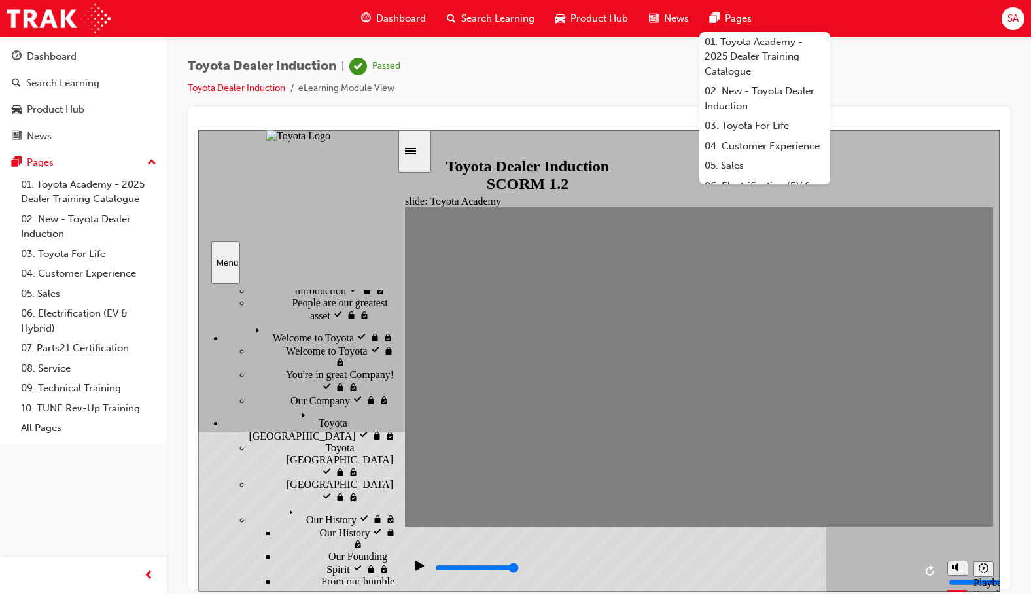
click at [1022, 18] on div "SA" at bounding box center [1012, 18] width 23 height 23
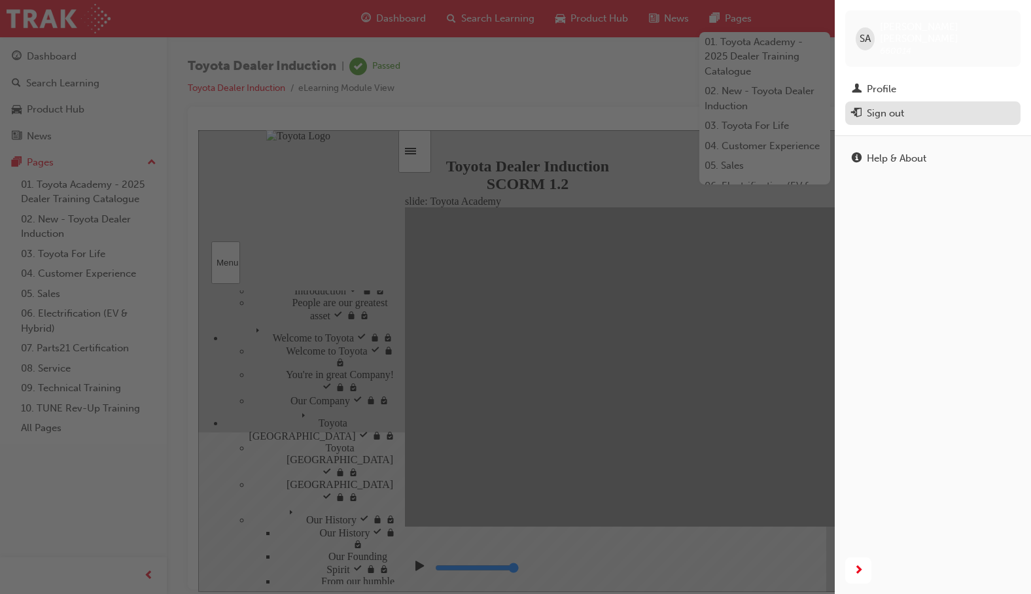
click at [903, 106] on div "Sign out" at bounding box center [885, 113] width 37 height 15
